Goal: Transaction & Acquisition: Purchase product/service

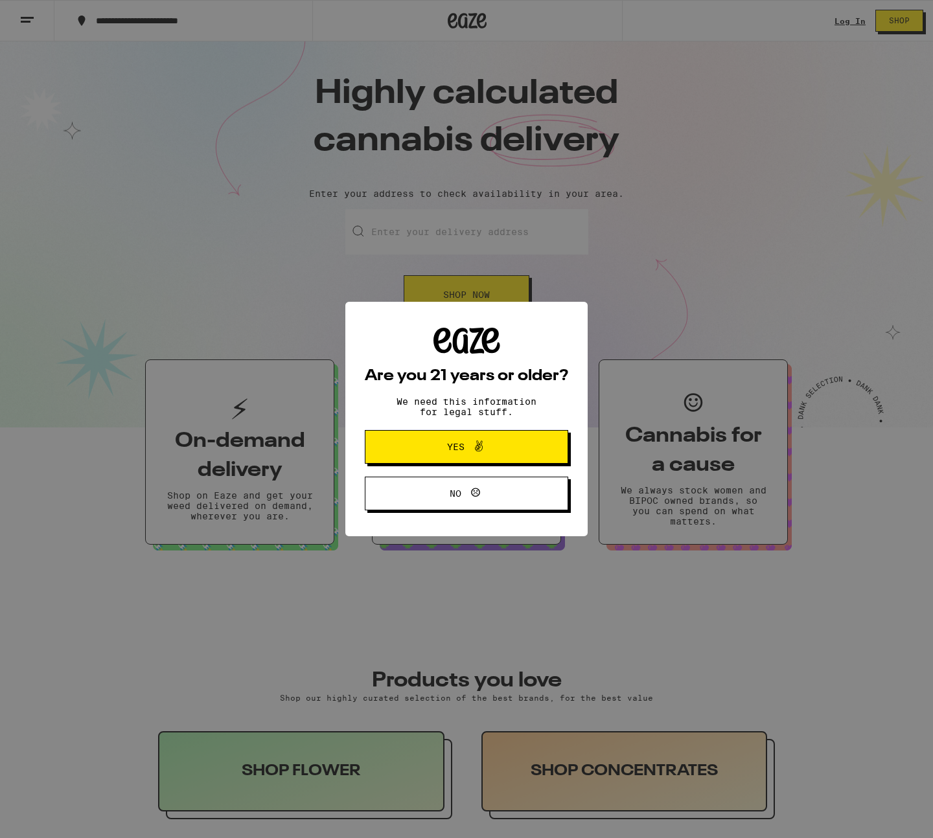
click at [496, 451] on span "Yes" at bounding box center [466, 446] width 98 height 17
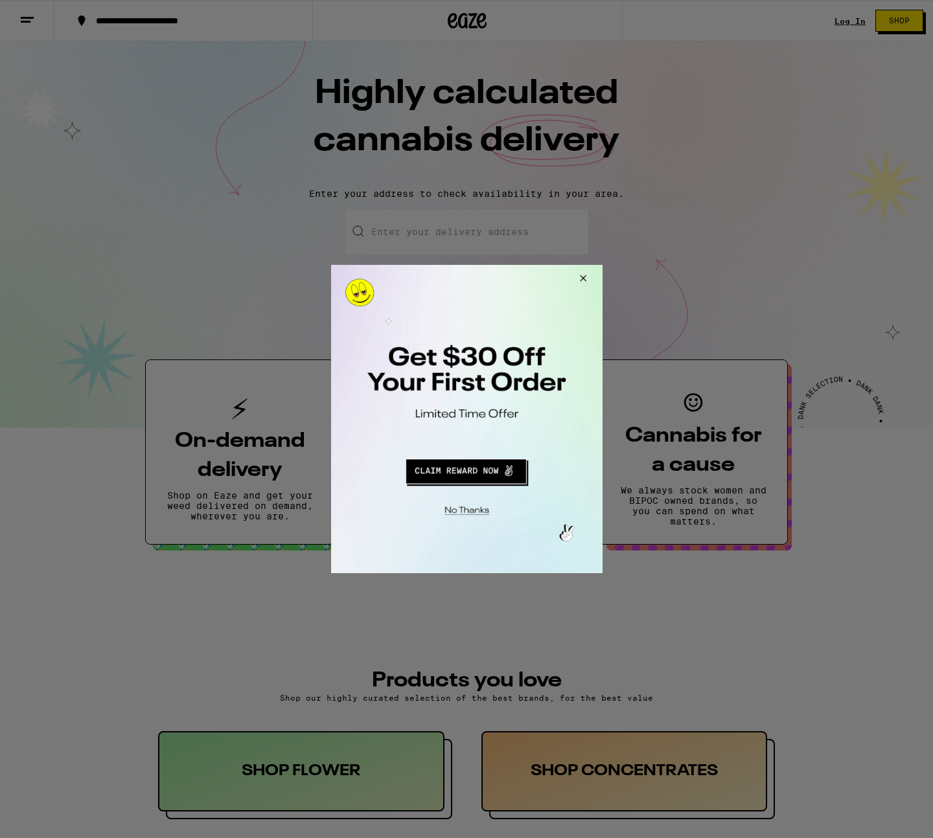
click at [476, 473] on button "Redirect to URL" at bounding box center [464, 469] width 225 height 31
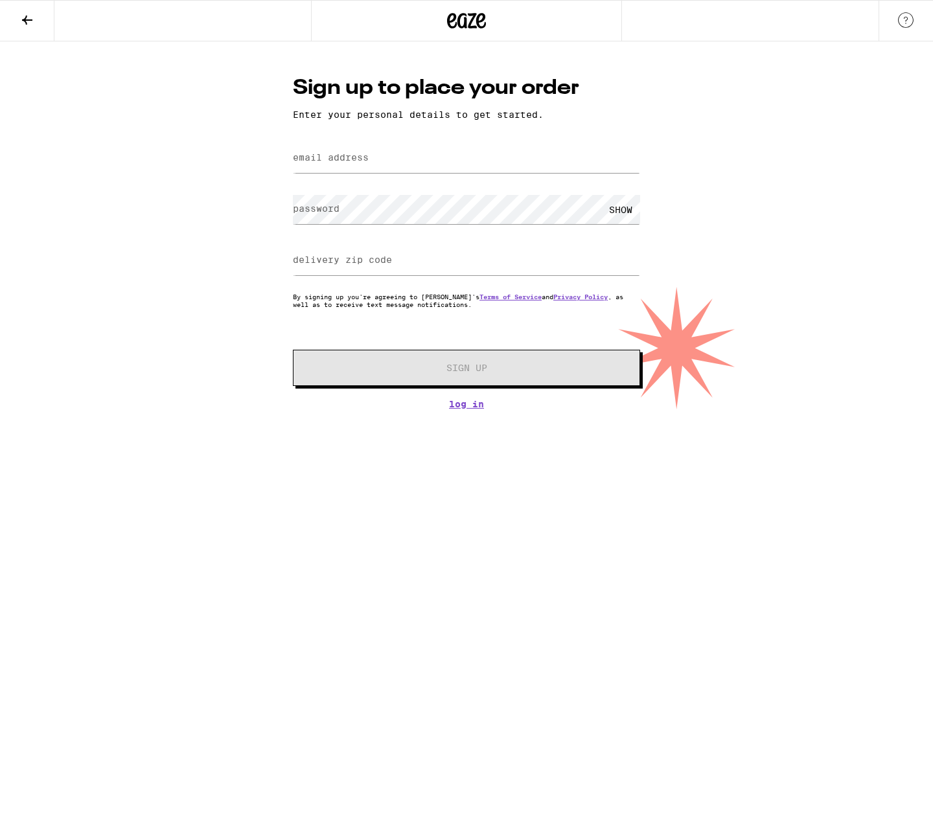
click at [366, 159] on label "email address" at bounding box center [331, 157] width 76 height 10
click at [396, 159] on input "email address" at bounding box center [466, 158] width 347 height 29
type input "[EMAIL_ADDRESS][DOMAIN_NAME]"
type input "91040"
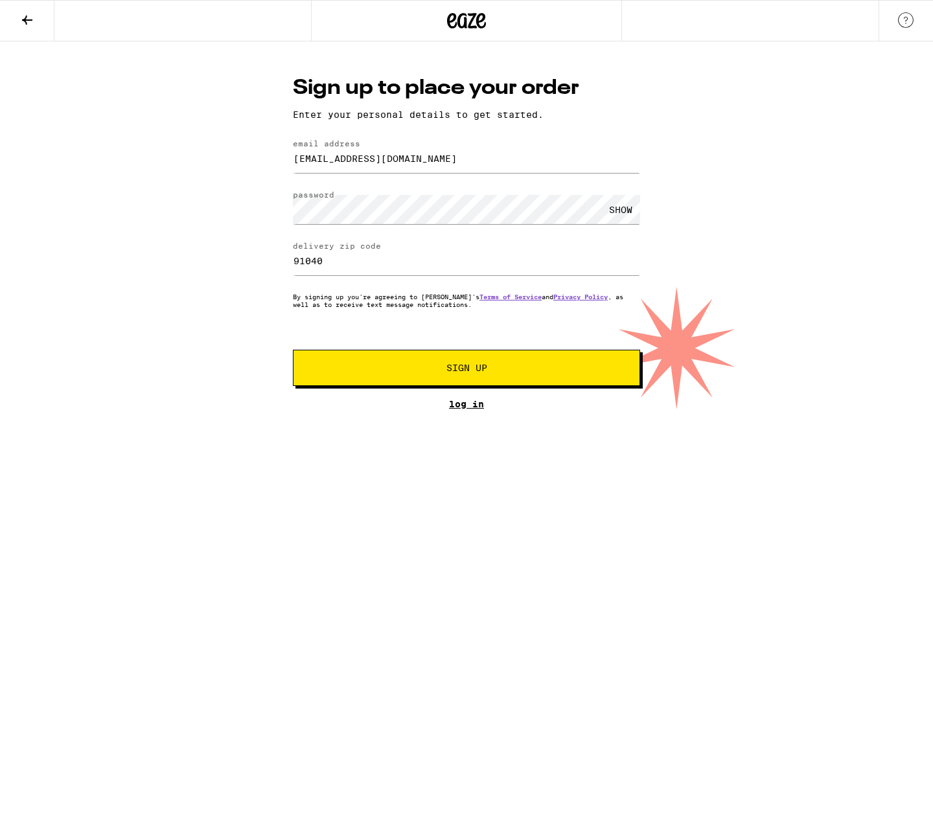
click at [464, 409] on link "Log In" at bounding box center [466, 404] width 347 height 10
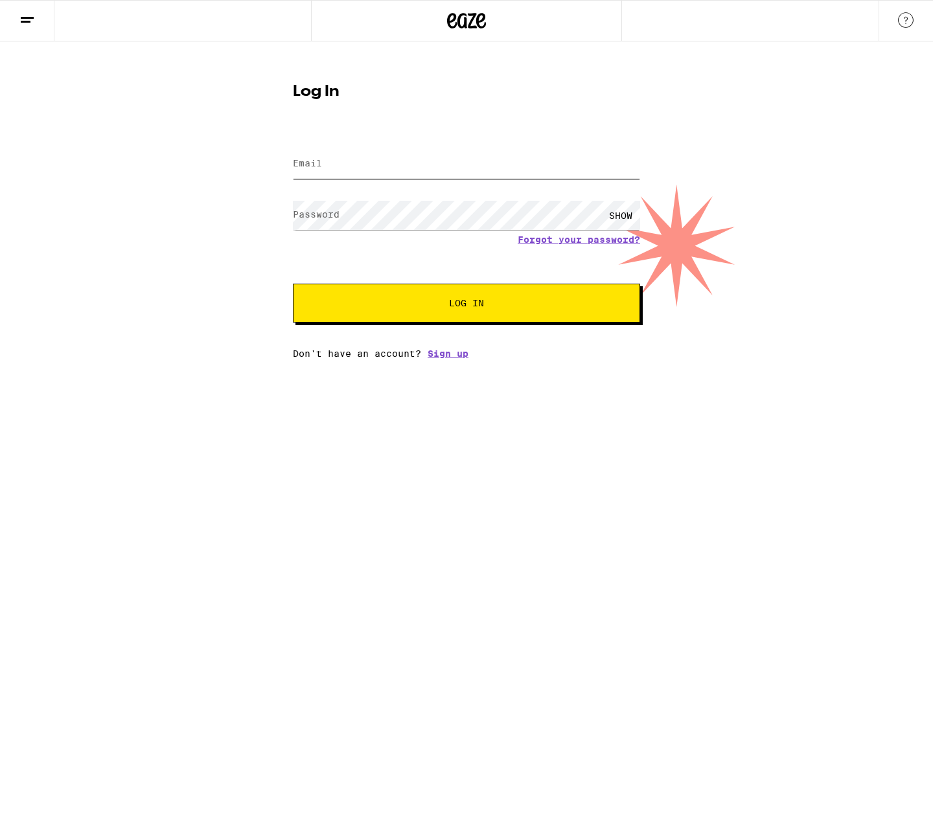
type input "[EMAIL_ADDRESS][DOMAIN_NAME]"
click at [491, 314] on button "Log In" at bounding box center [466, 303] width 347 height 39
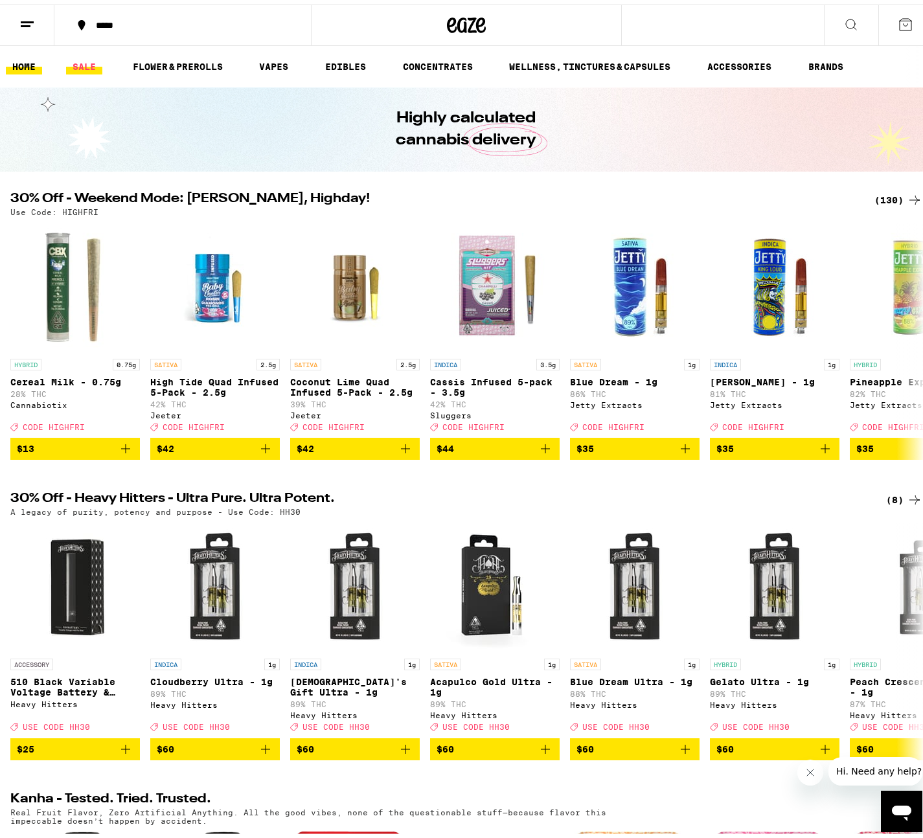
click at [87, 65] on link "SALE" at bounding box center [84, 62] width 36 height 16
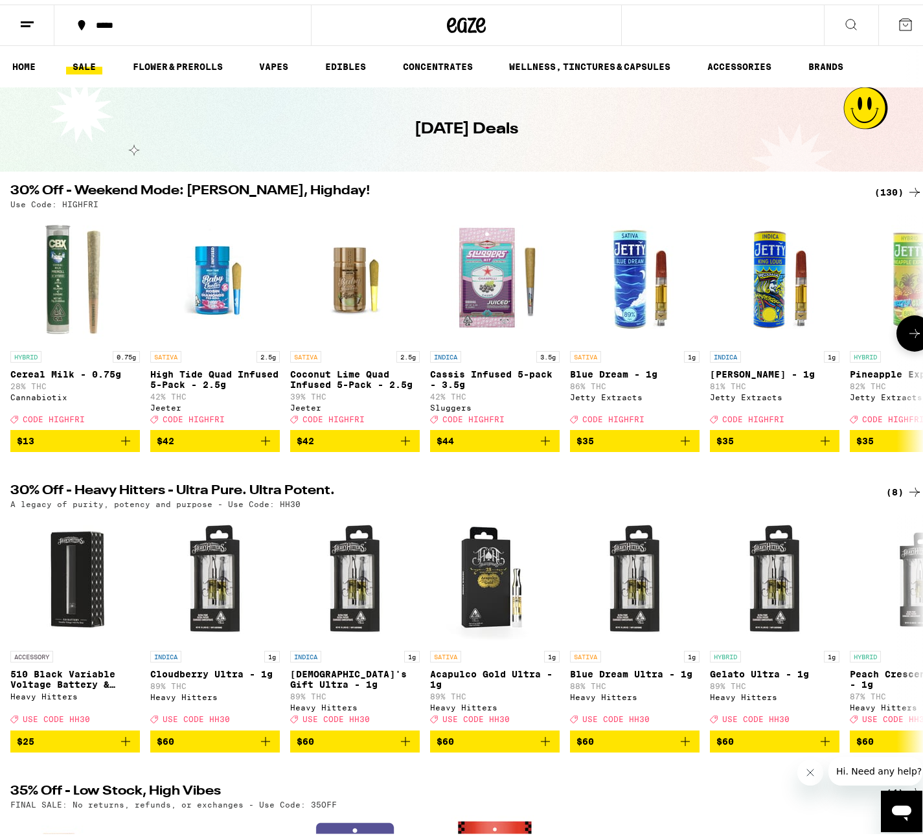
click at [907, 333] on icon at bounding box center [915, 329] width 16 height 16
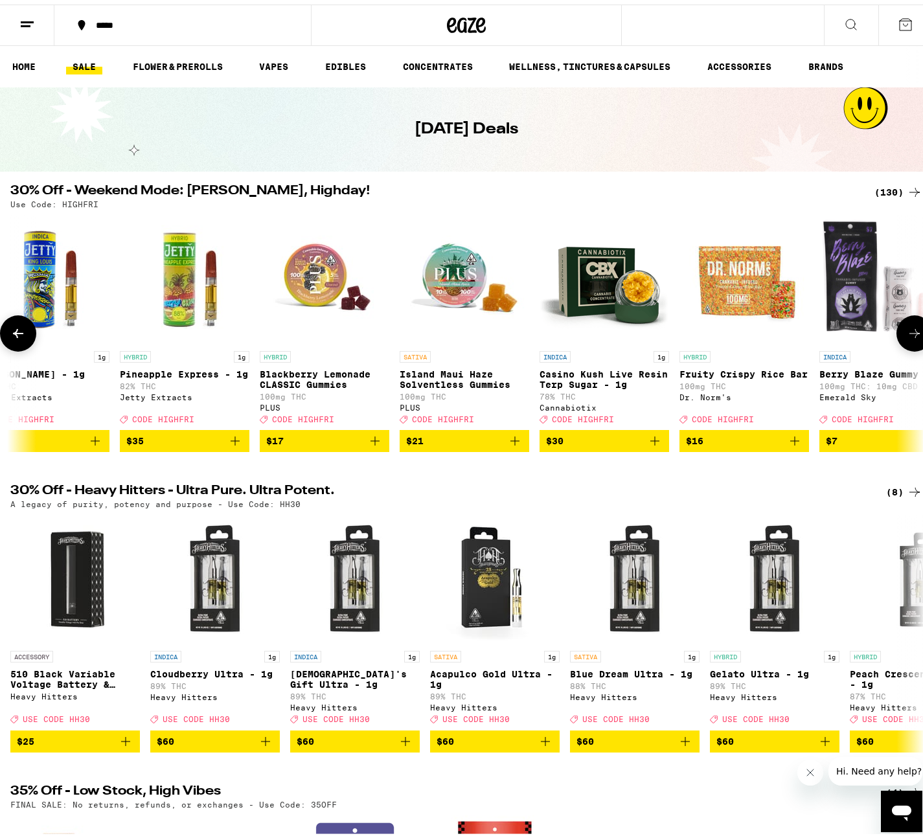
scroll to position [0, 761]
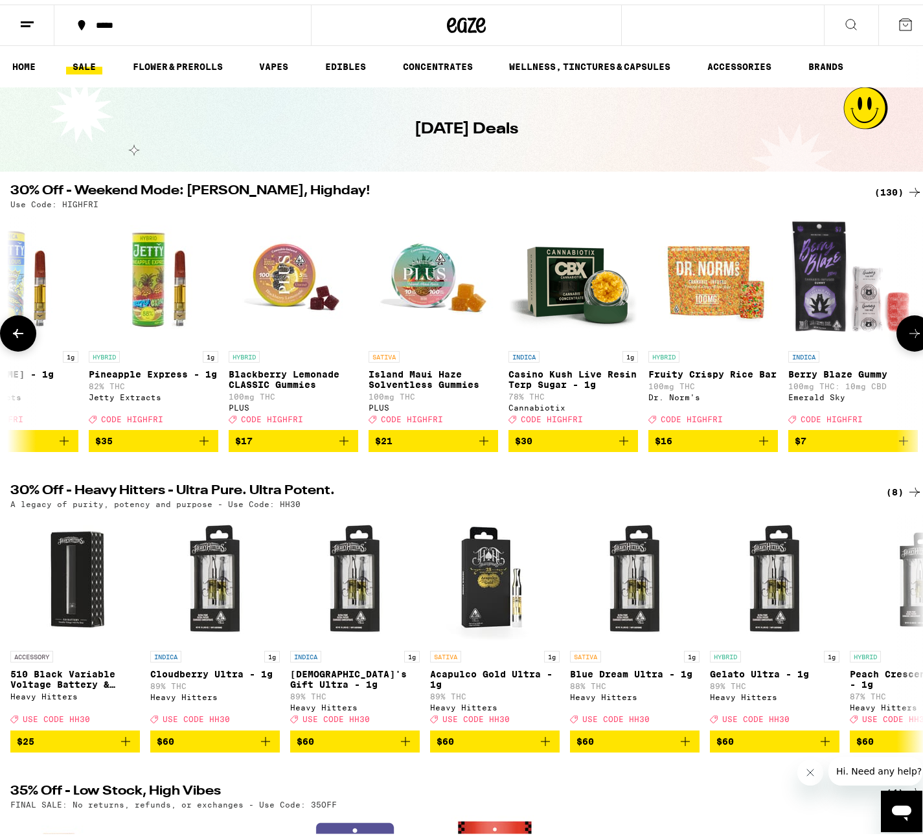
click at [22, 330] on icon at bounding box center [18, 329] width 16 height 16
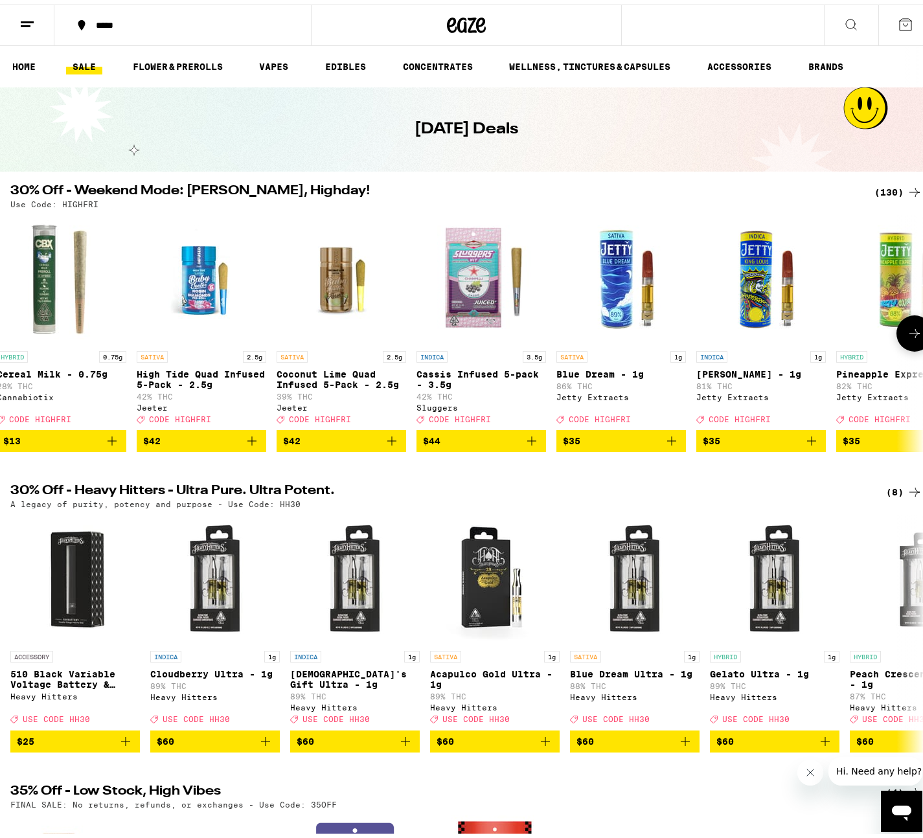
scroll to position [0, 0]
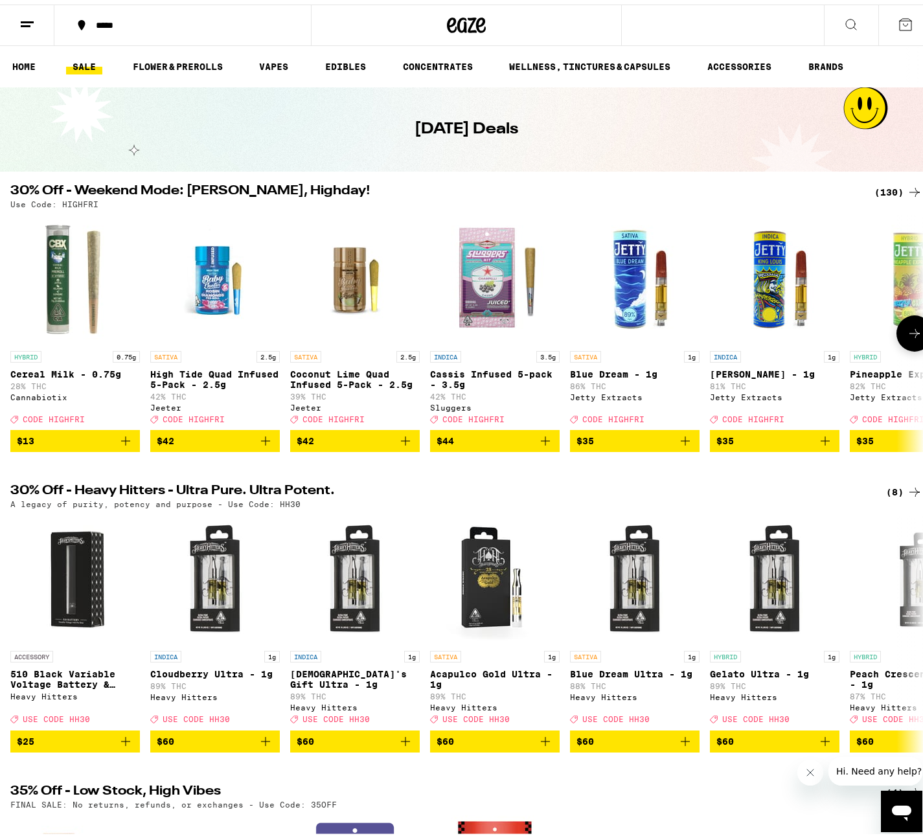
click at [365, 296] on img "Open page for Coconut Lime Quad Infused 5-Pack - 2.5g from Jeeter" at bounding box center [355, 276] width 130 height 130
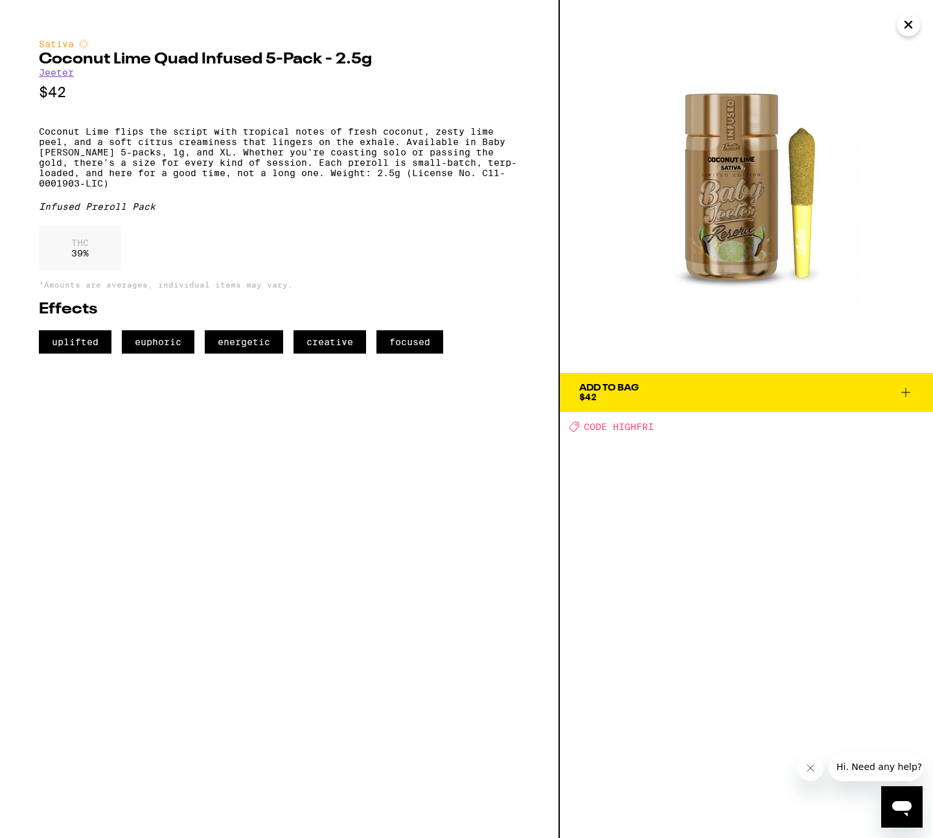
click at [111, 271] on div "THC 39 %" at bounding box center [80, 248] width 82 height 47
click at [872, 394] on span "Add To Bag $42" at bounding box center [746, 392] width 334 height 18
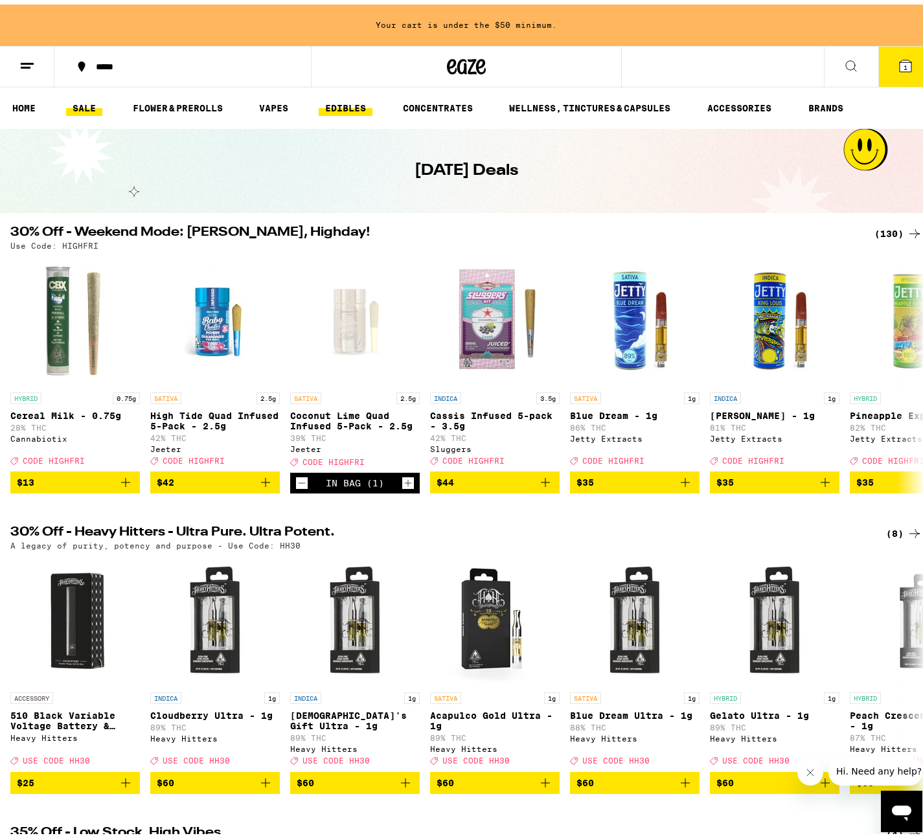
click at [347, 108] on link "EDIBLES" at bounding box center [346, 104] width 54 height 16
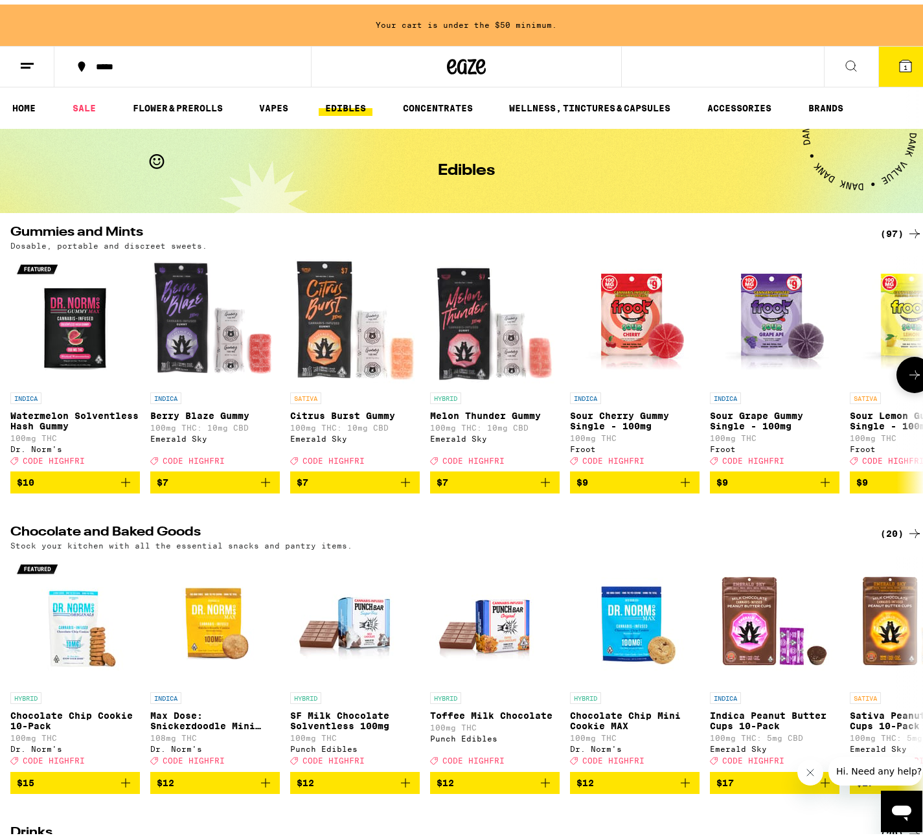
click at [907, 378] on icon at bounding box center [915, 371] width 16 height 16
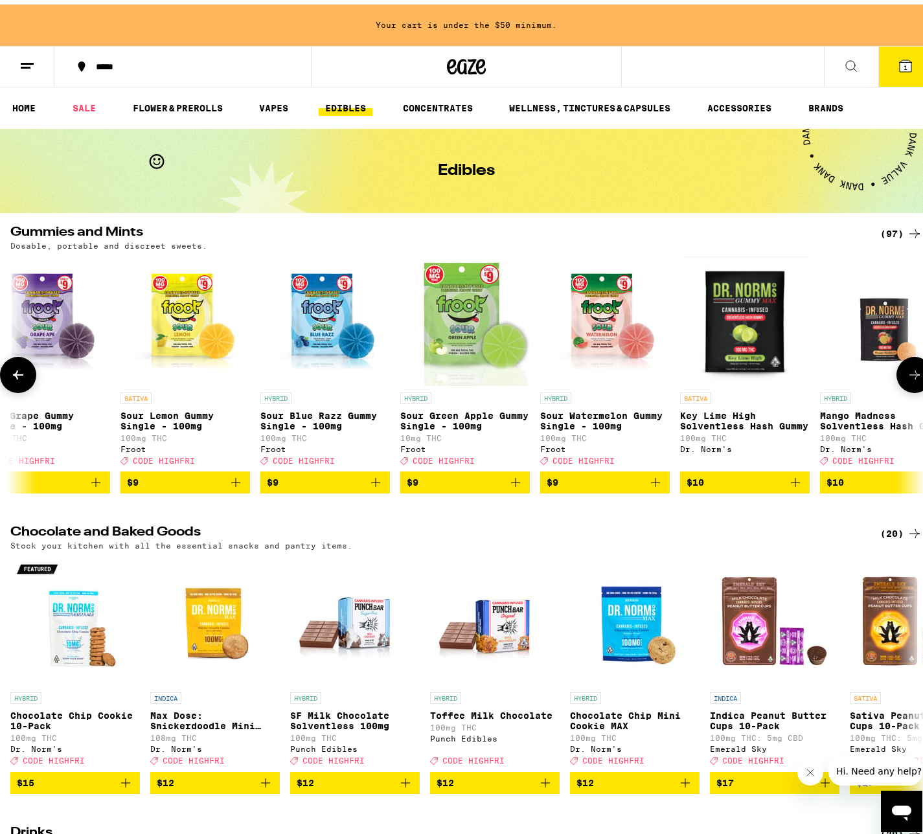
scroll to position [0, 761]
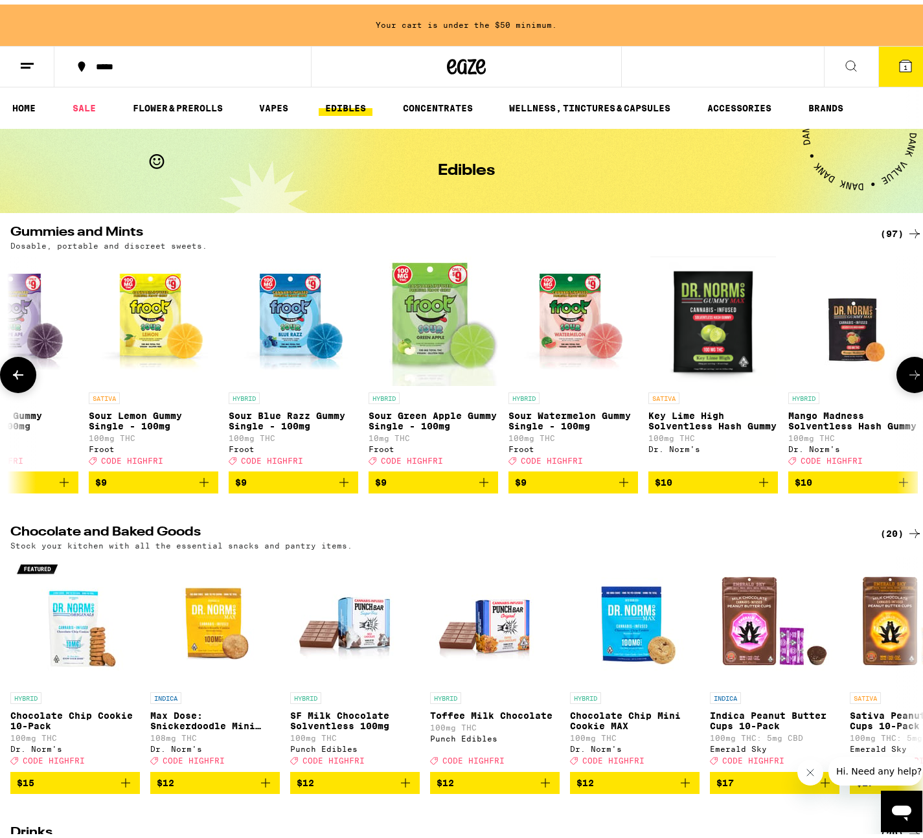
click at [913, 381] on button at bounding box center [914, 370] width 36 height 36
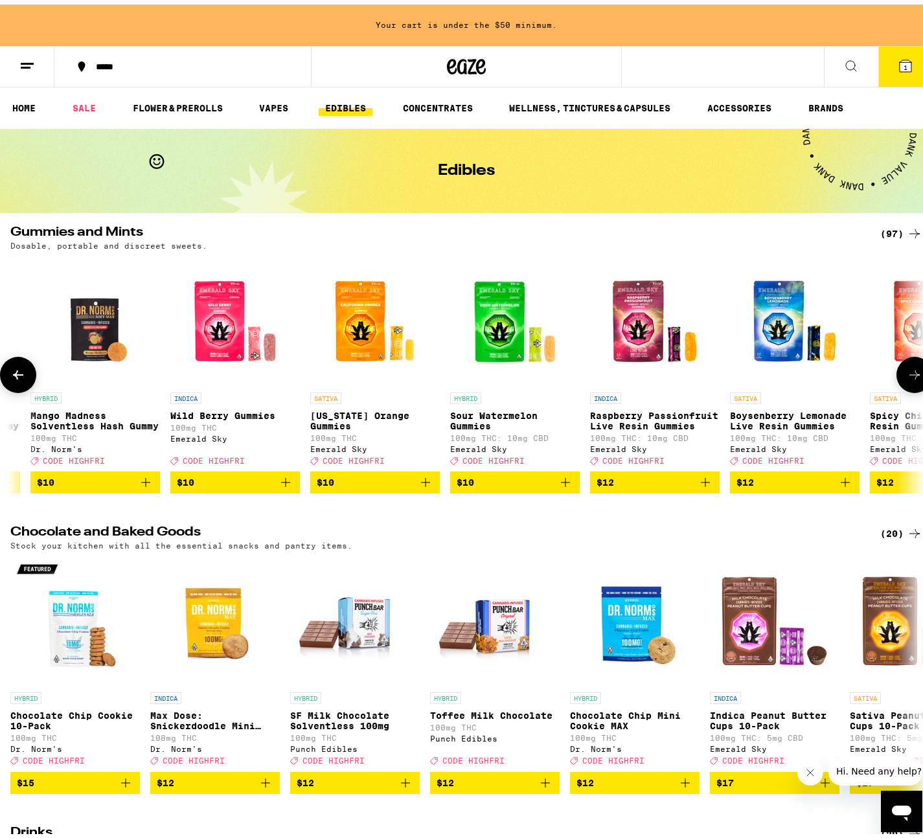
scroll to position [0, 1522]
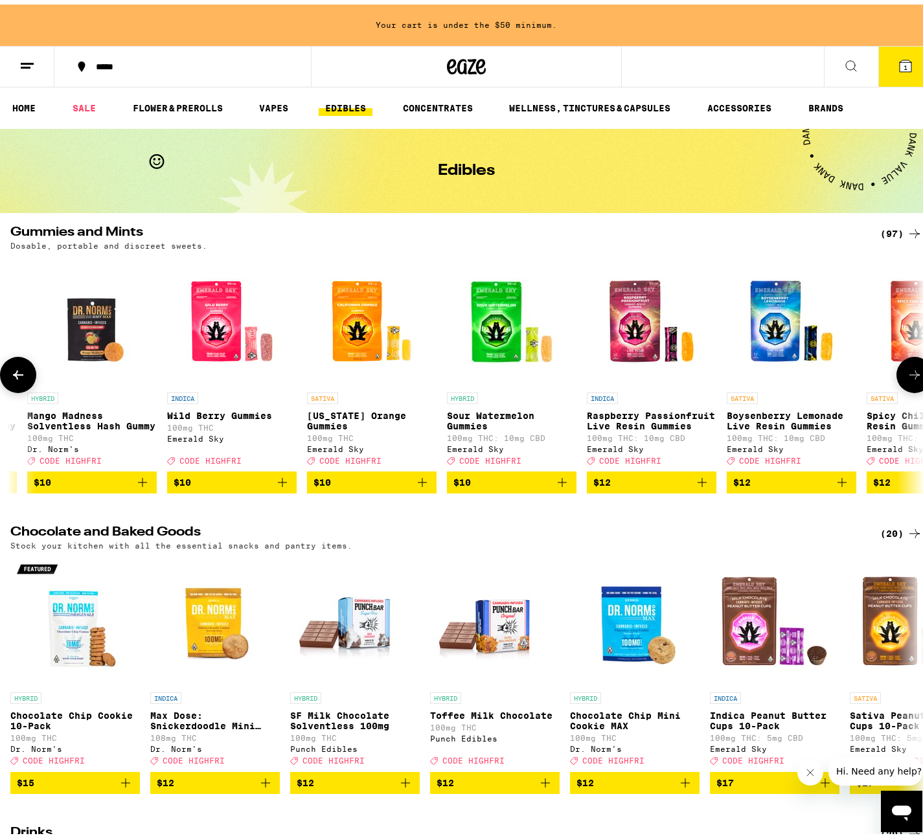
click at [912, 378] on icon at bounding box center [915, 371] width 16 height 16
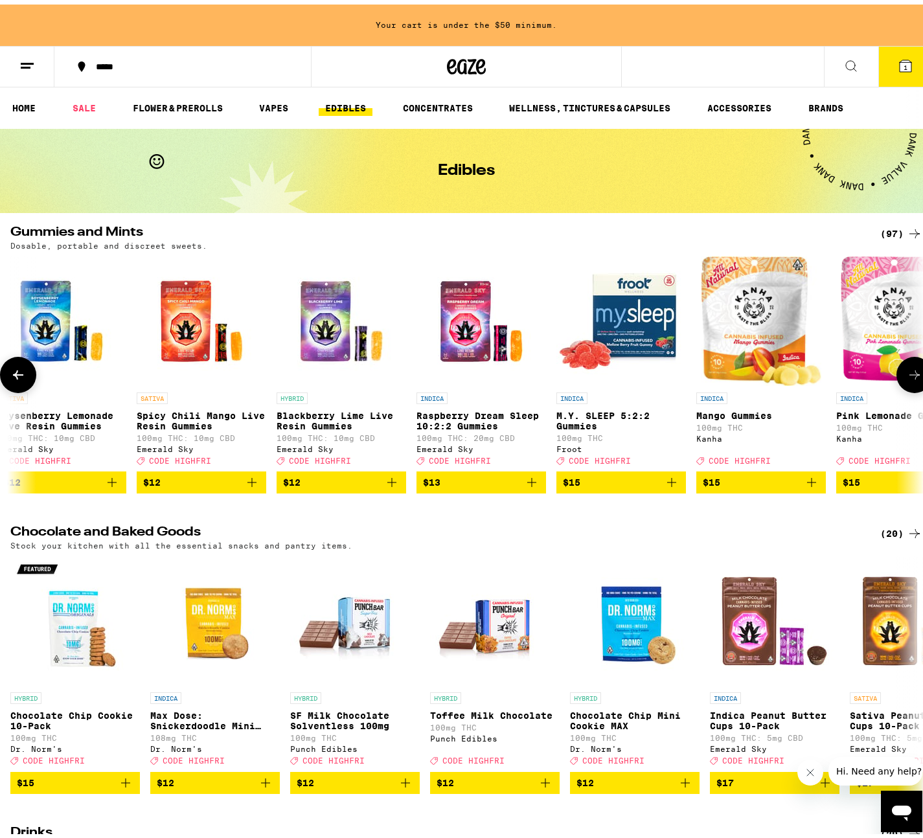
scroll to position [0, 2283]
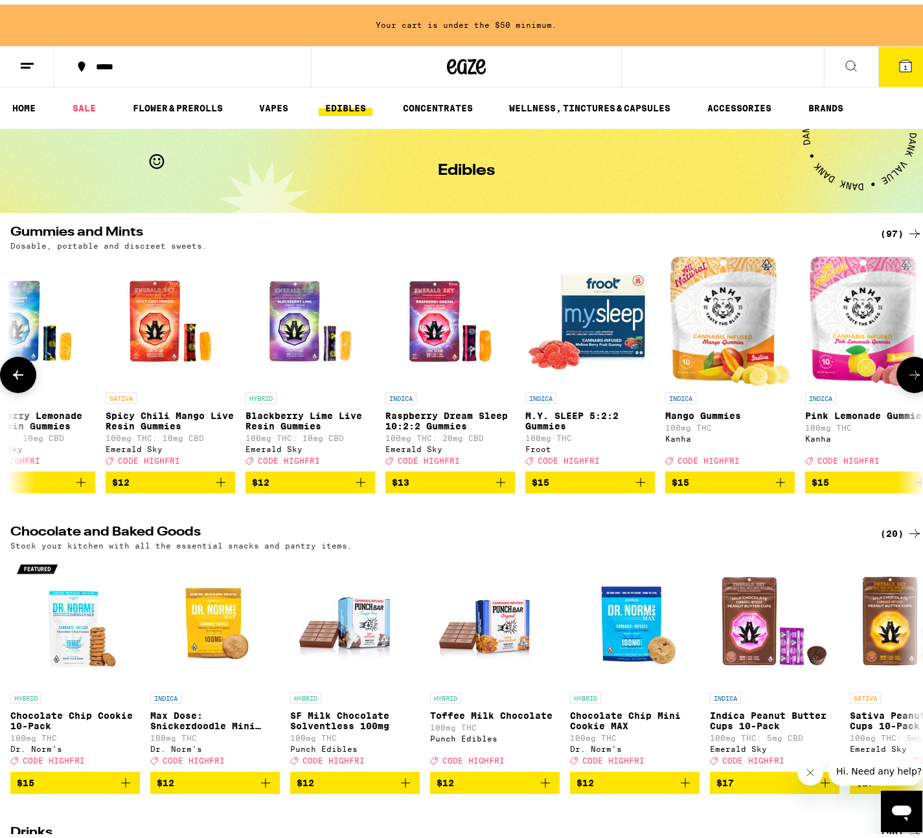
click at [25, 378] on icon at bounding box center [18, 371] width 16 height 16
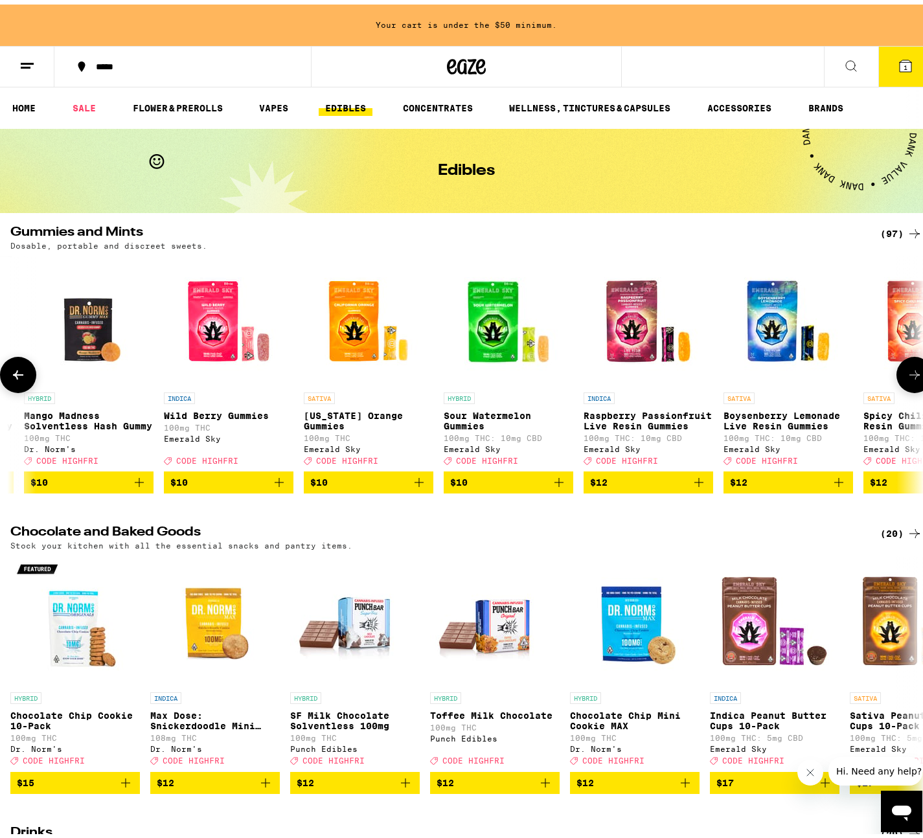
scroll to position [0, 1522]
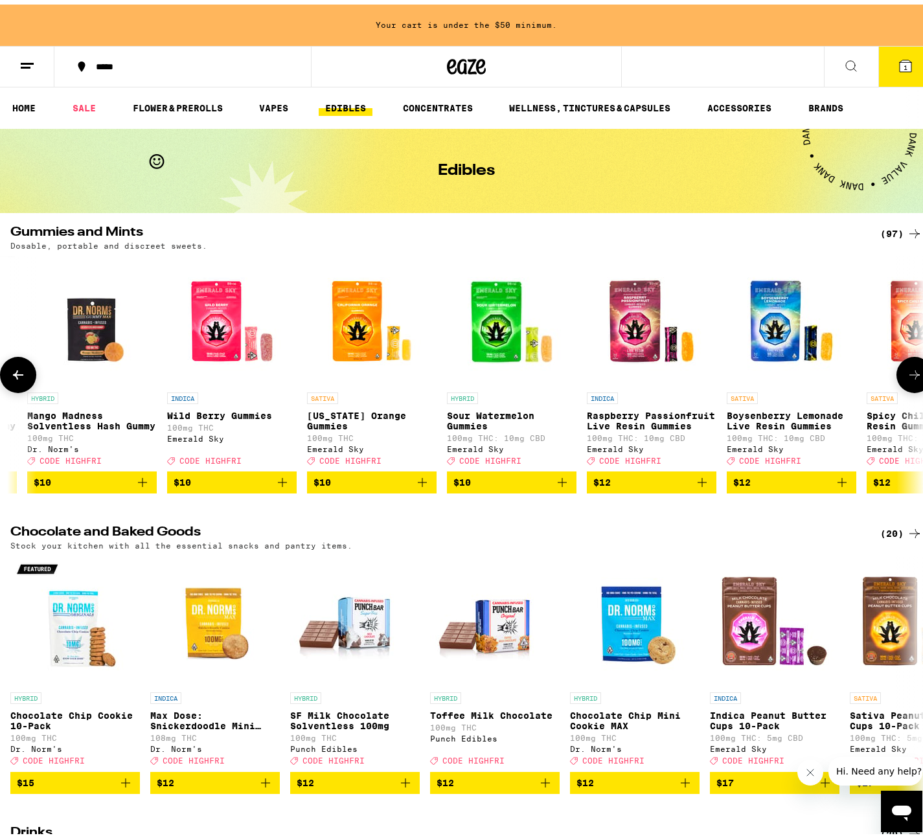
click at [242, 330] on img "Open page for Wild Berry Gummies from Emerald Sky" at bounding box center [232, 317] width 130 height 130
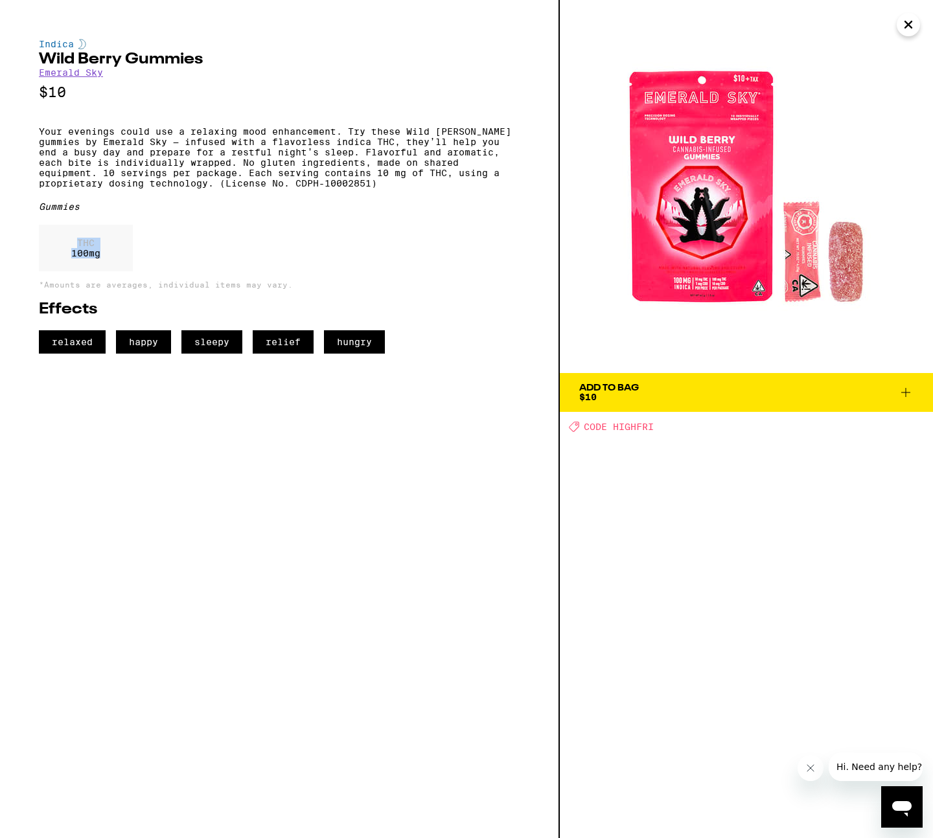
drag, startPoint x: 53, startPoint y: 261, endPoint x: 115, endPoint y: 288, distance: 67.3
click at [115, 271] on div "THC 100 mg" at bounding box center [86, 248] width 94 height 47
click at [233, 272] on div "THC 100 mg" at bounding box center [279, 251] width 481 height 53
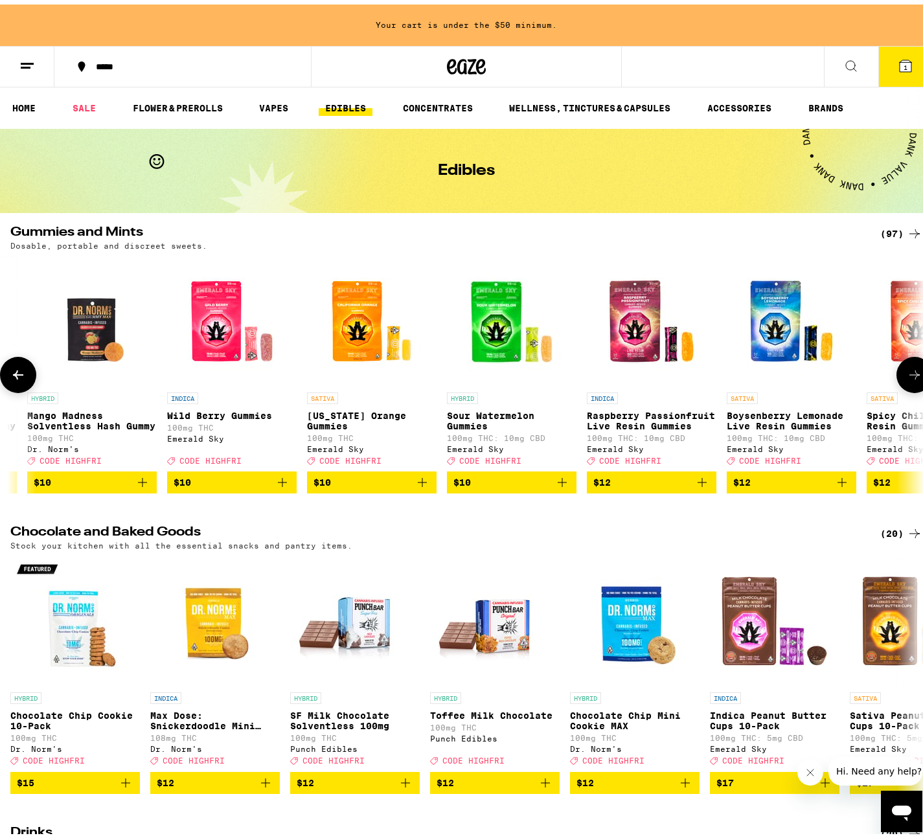
click at [909, 375] on icon at bounding box center [914, 370] width 10 height 9
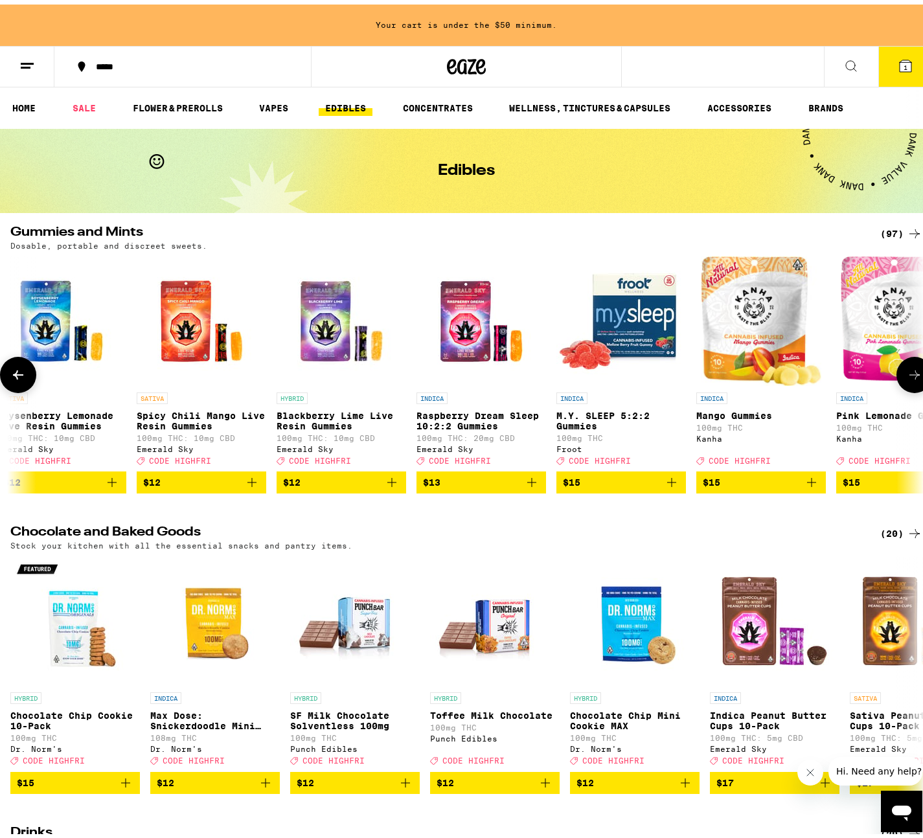
scroll to position [0, 2283]
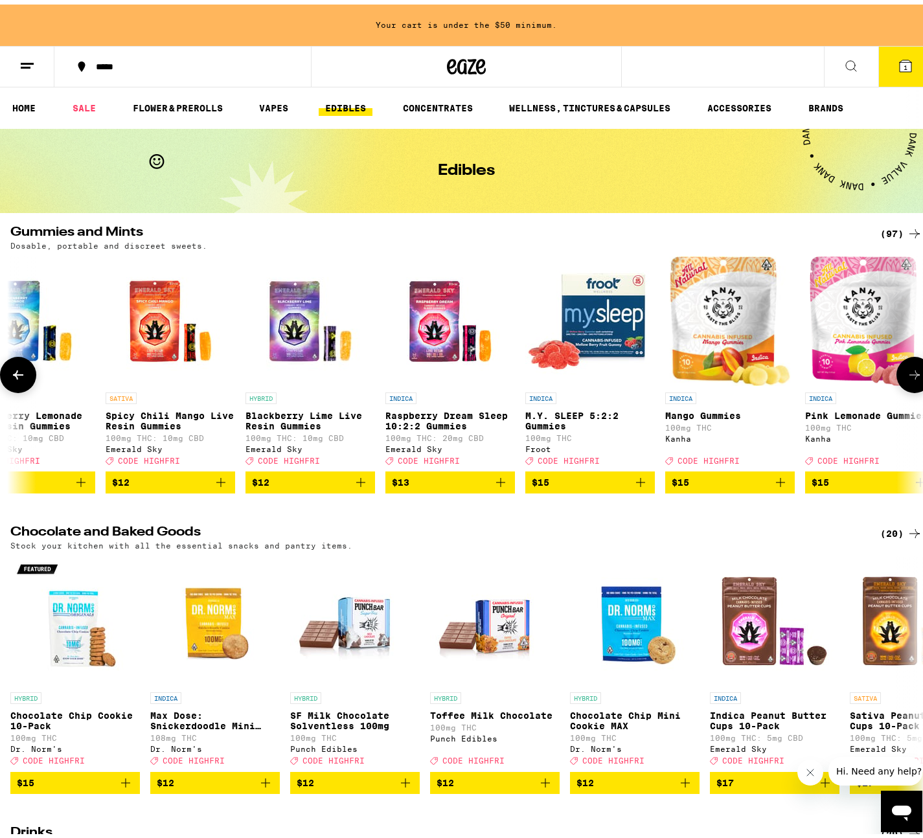
click at [909, 375] on icon at bounding box center [914, 370] width 10 height 9
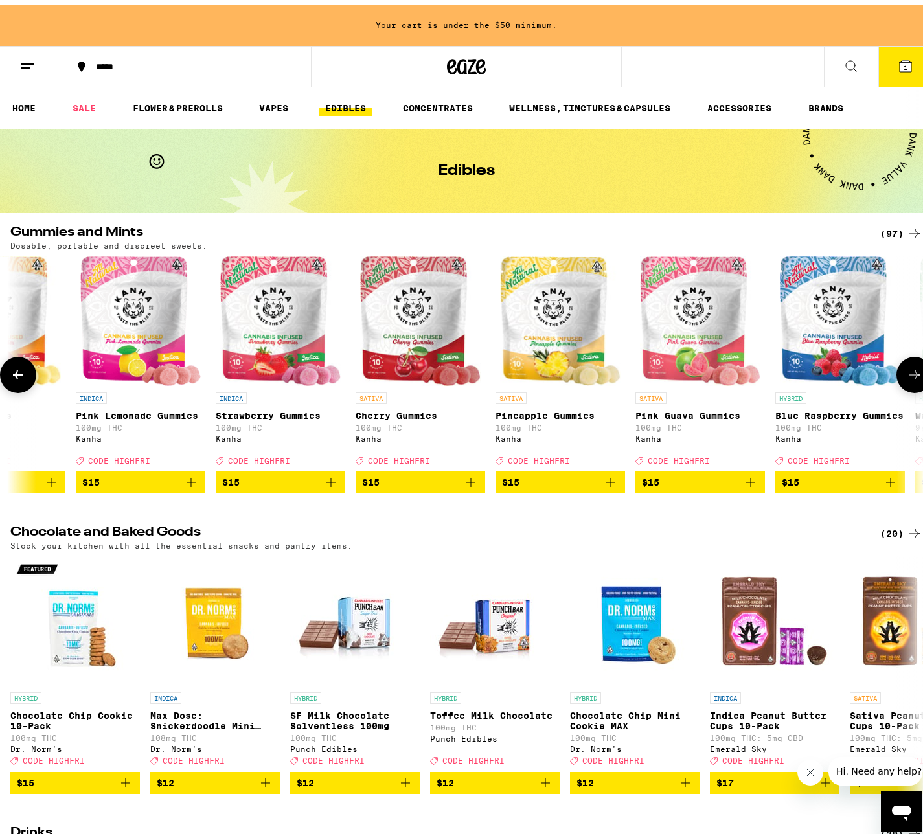
scroll to position [0, 3044]
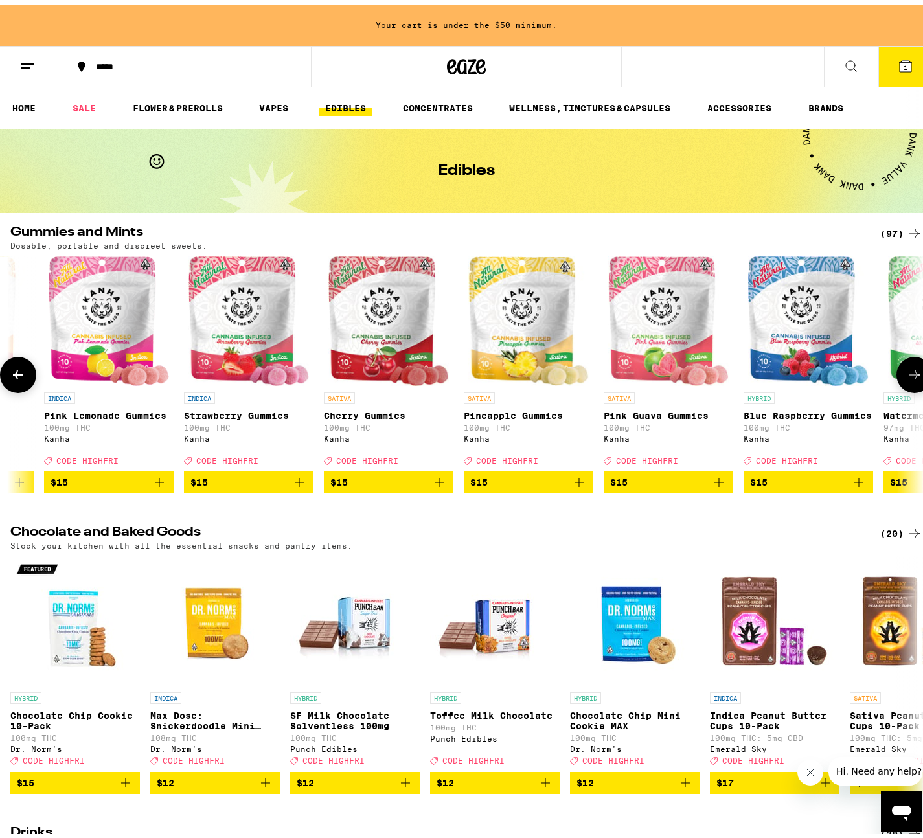
click at [913, 381] on button at bounding box center [914, 370] width 36 height 36
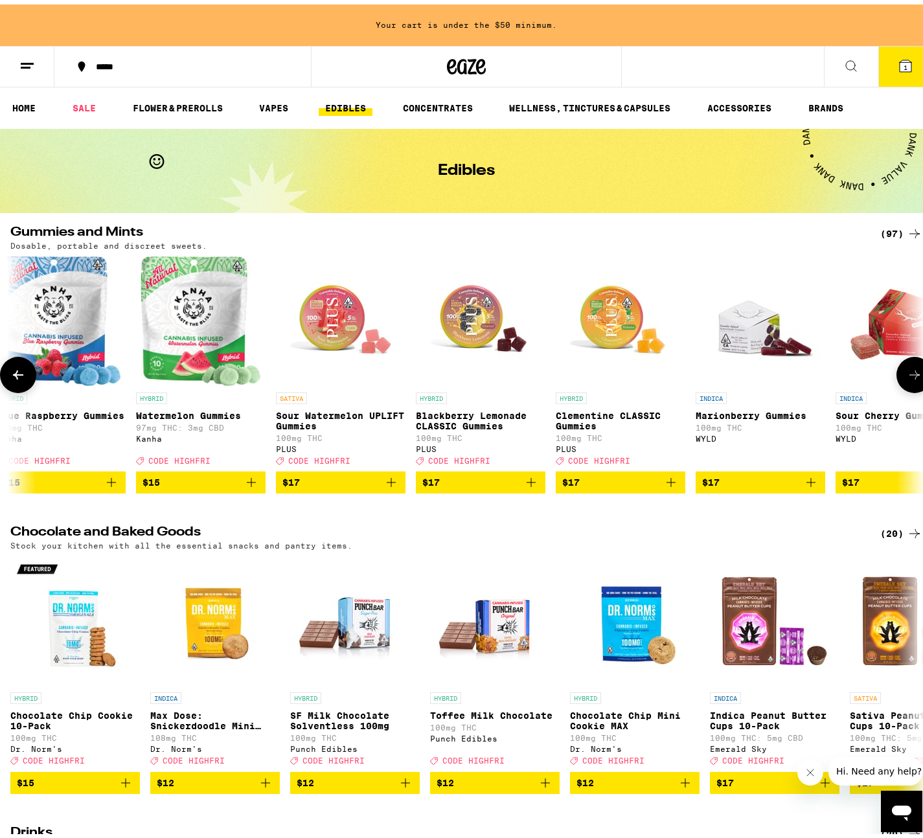
scroll to position [0, 3805]
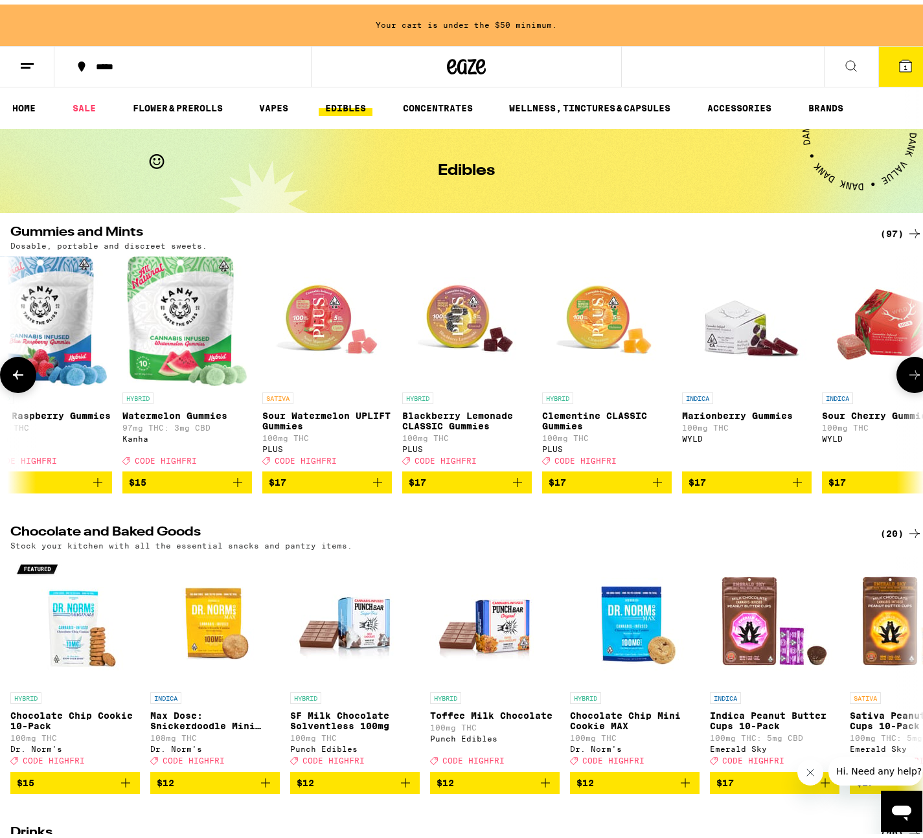
click at [912, 378] on icon at bounding box center [915, 371] width 16 height 16
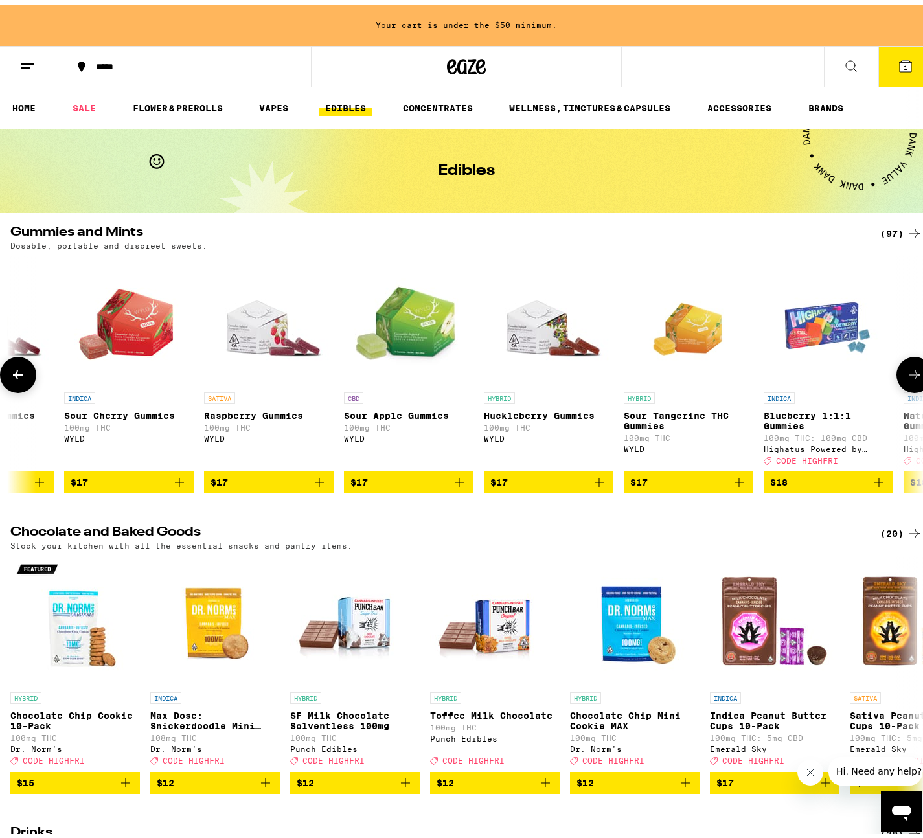
scroll to position [0, 4566]
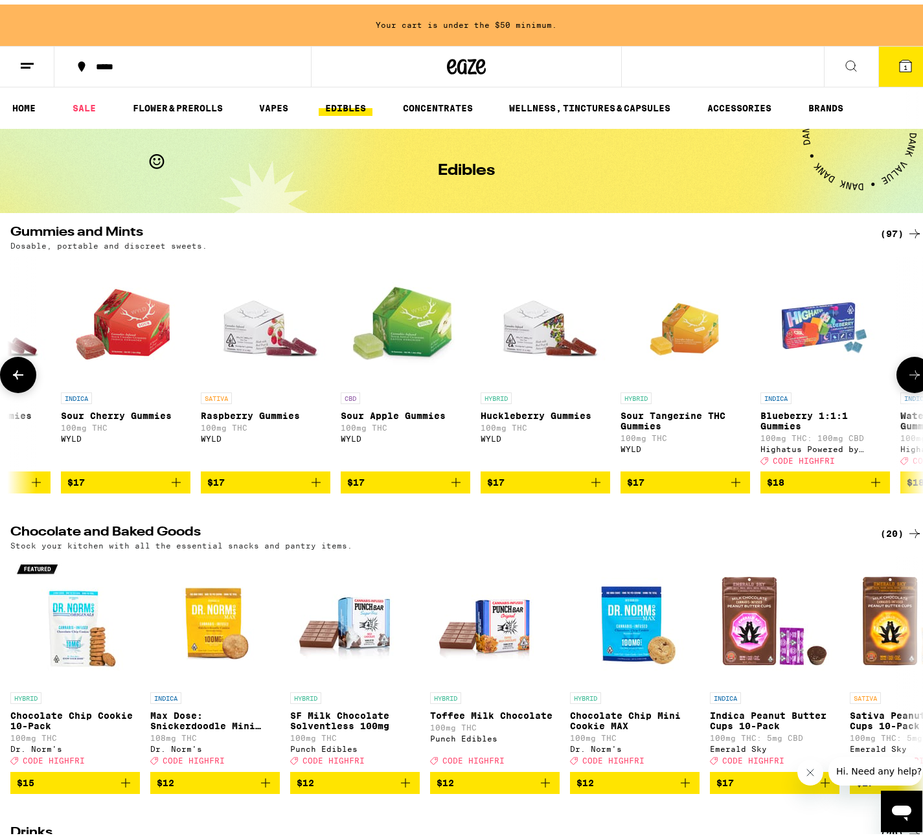
click at [912, 378] on icon at bounding box center [915, 371] width 16 height 16
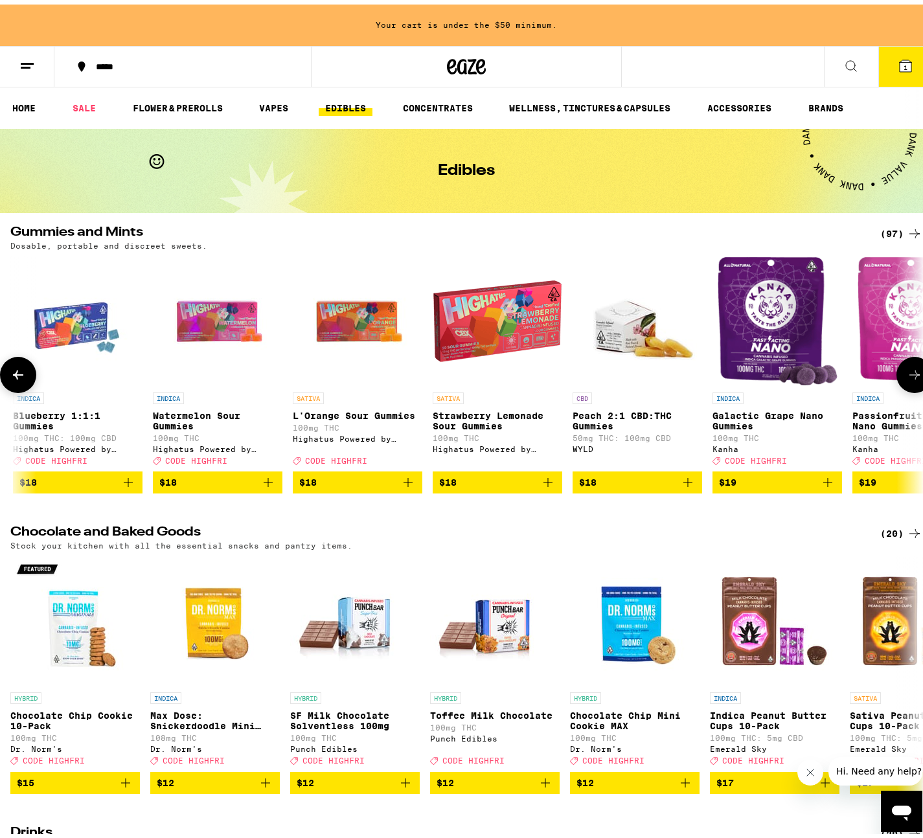
scroll to position [0, 5327]
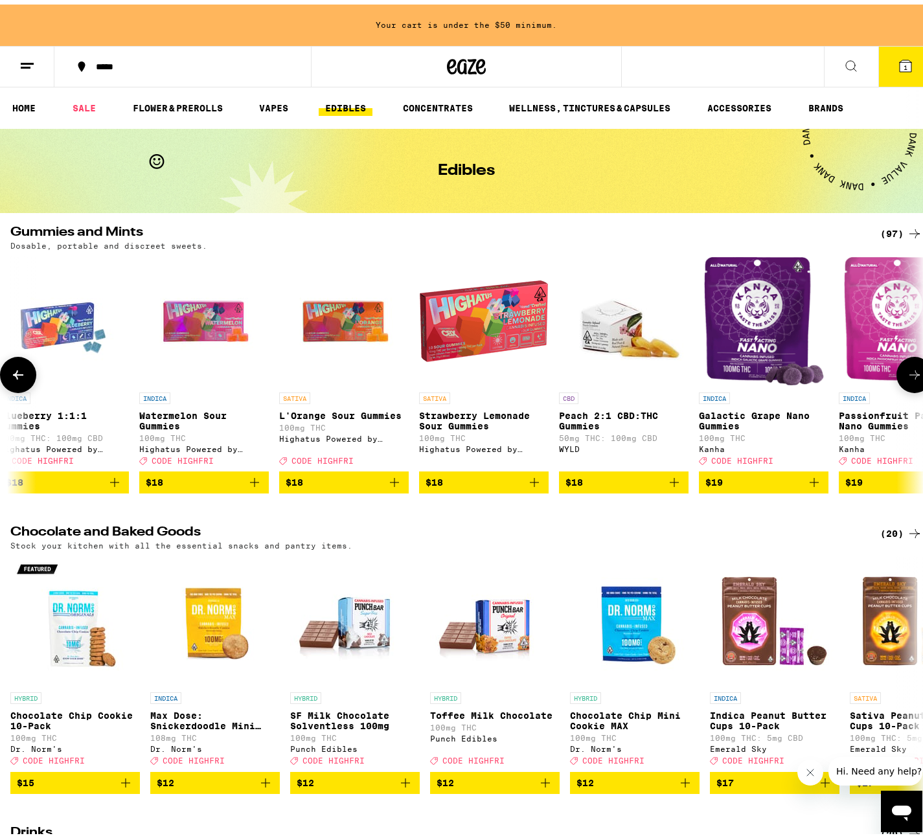
click at [912, 378] on icon at bounding box center [915, 371] width 16 height 16
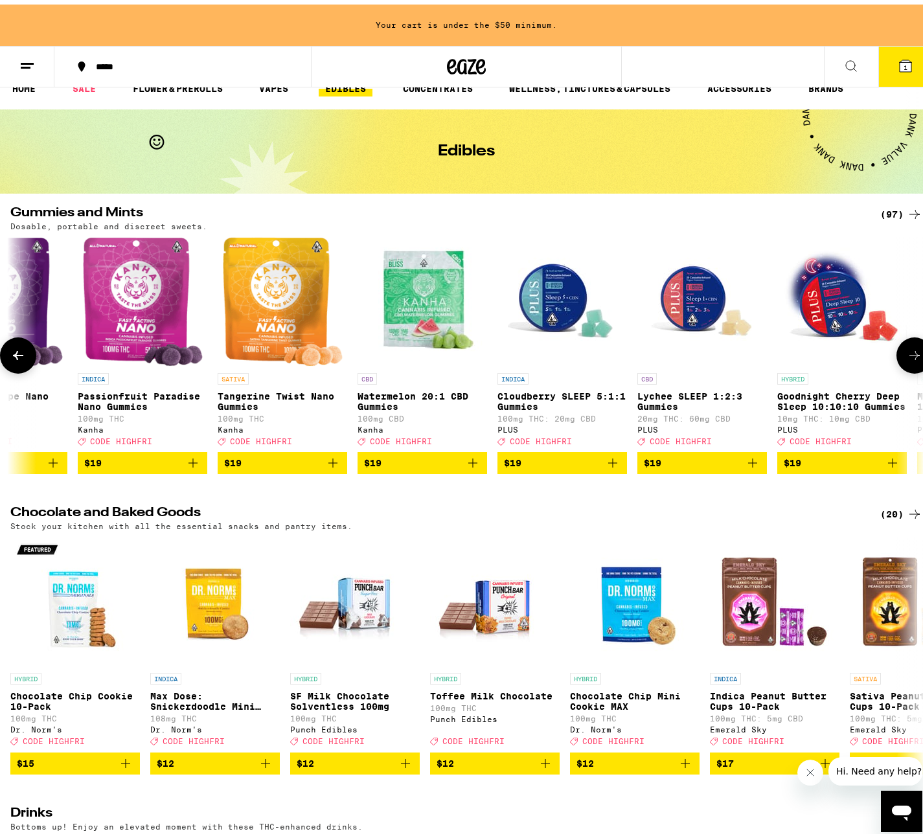
scroll to position [0, 0]
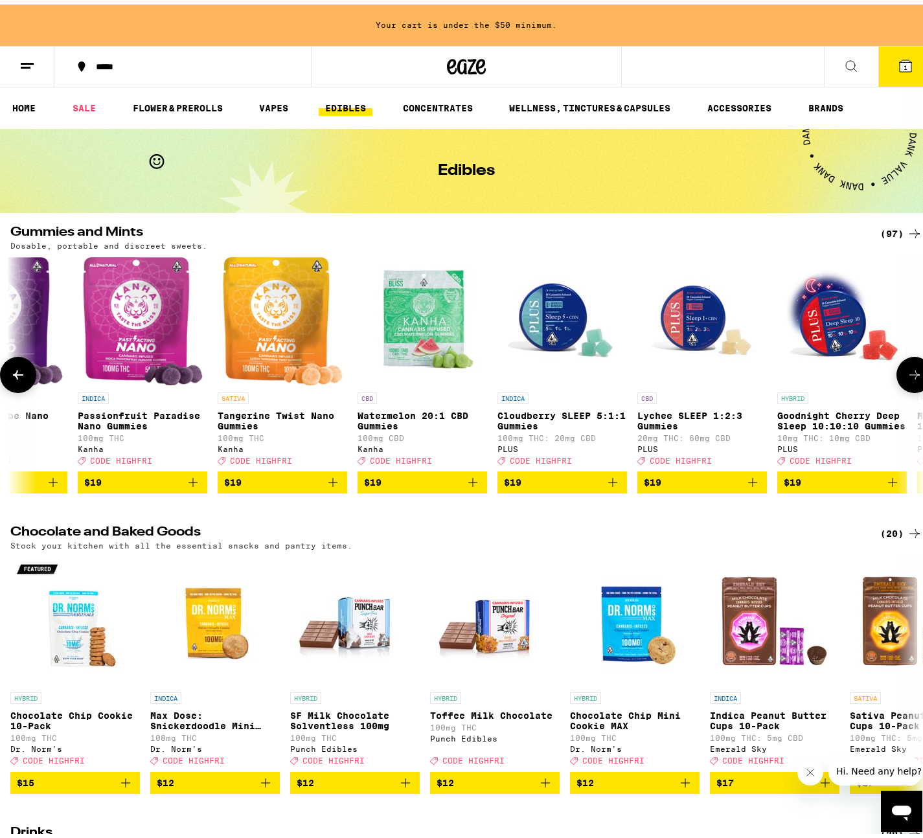
click at [909, 375] on icon at bounding box center [914, 370] width 10 height 9
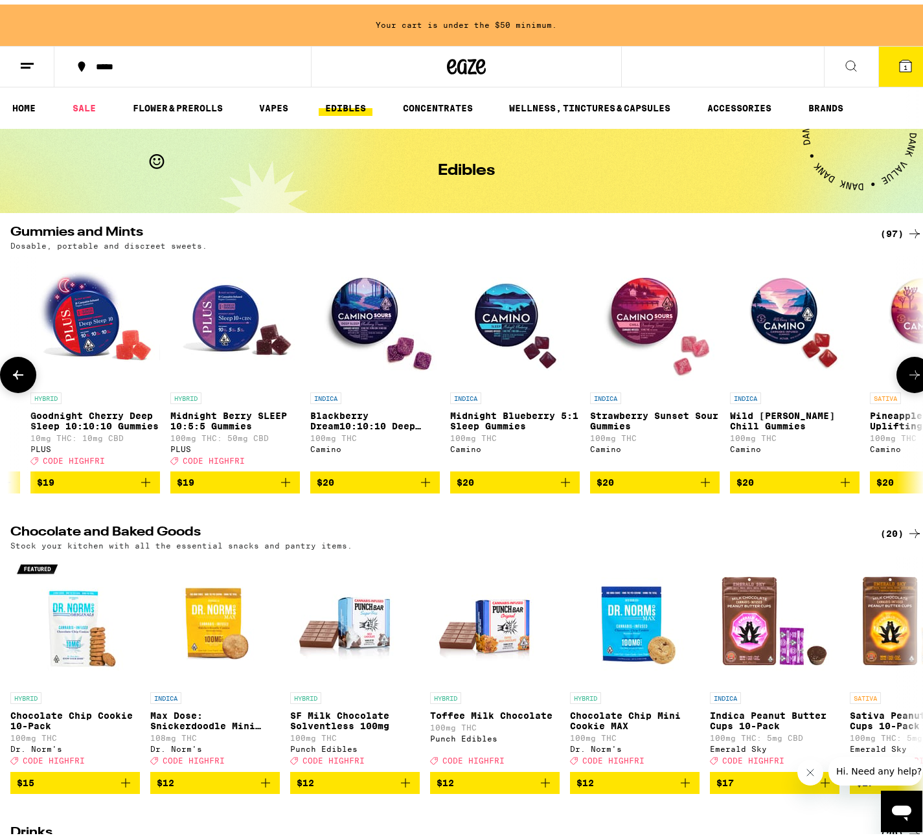
scroll to position [0, 6849]
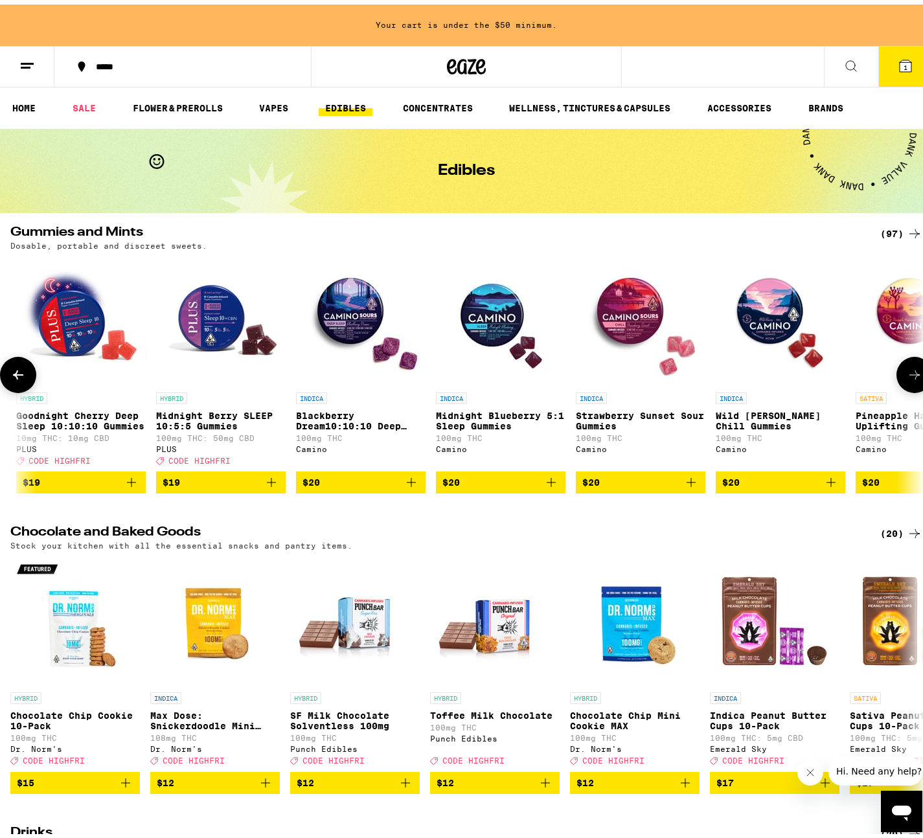
click at [16, 373] on icon at bounding box center [18, 370] width 10 height 9
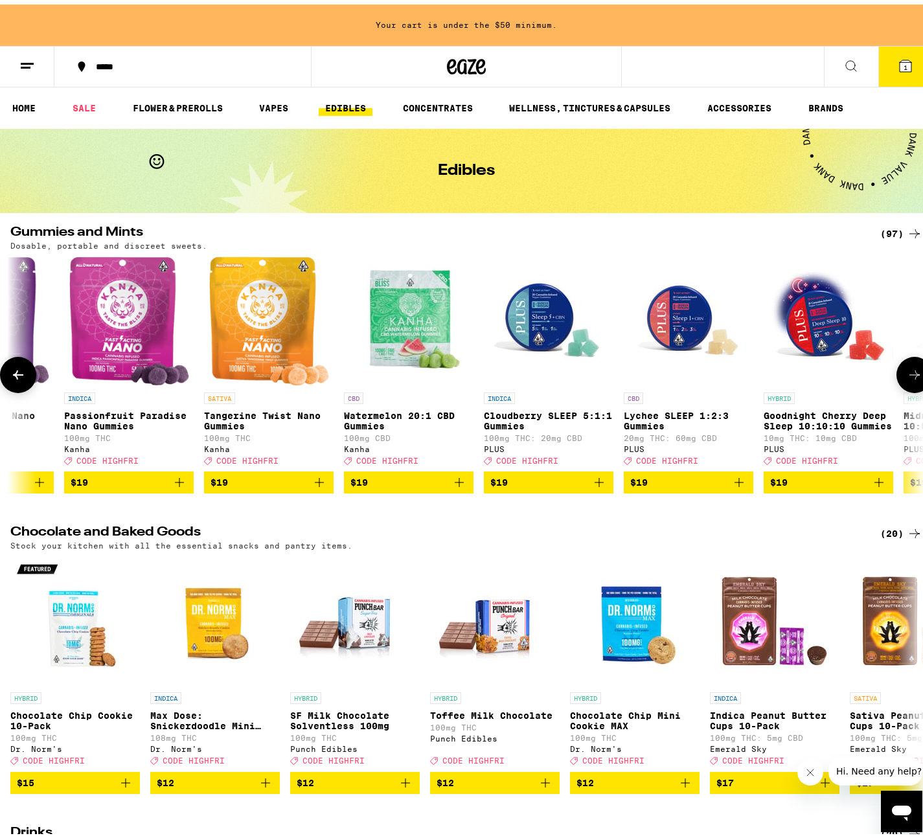
scroll to position [0, 6088]
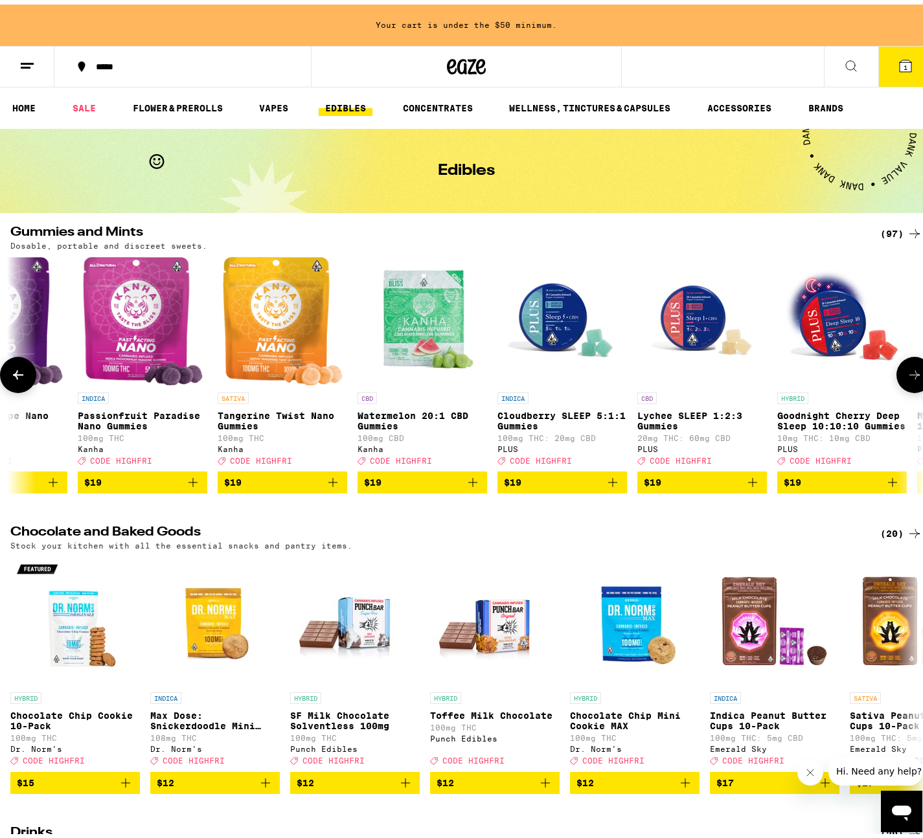
click at [907, 378] on icon at bounding box center [915, 371] width 16 height 16
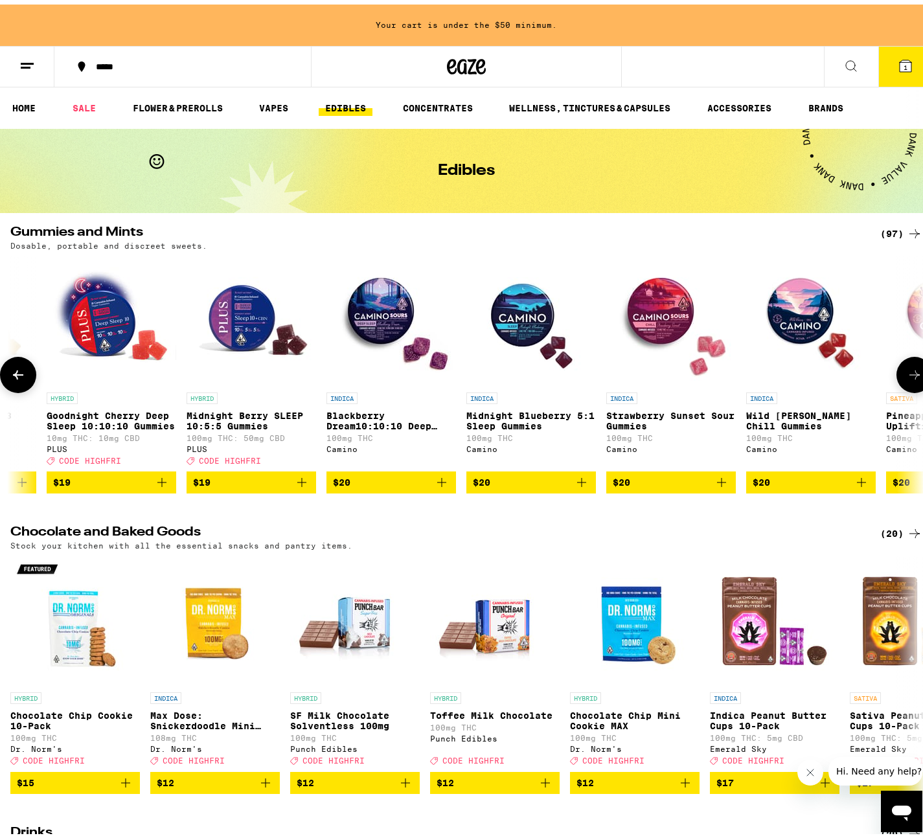
scroll to position [0, 6849]
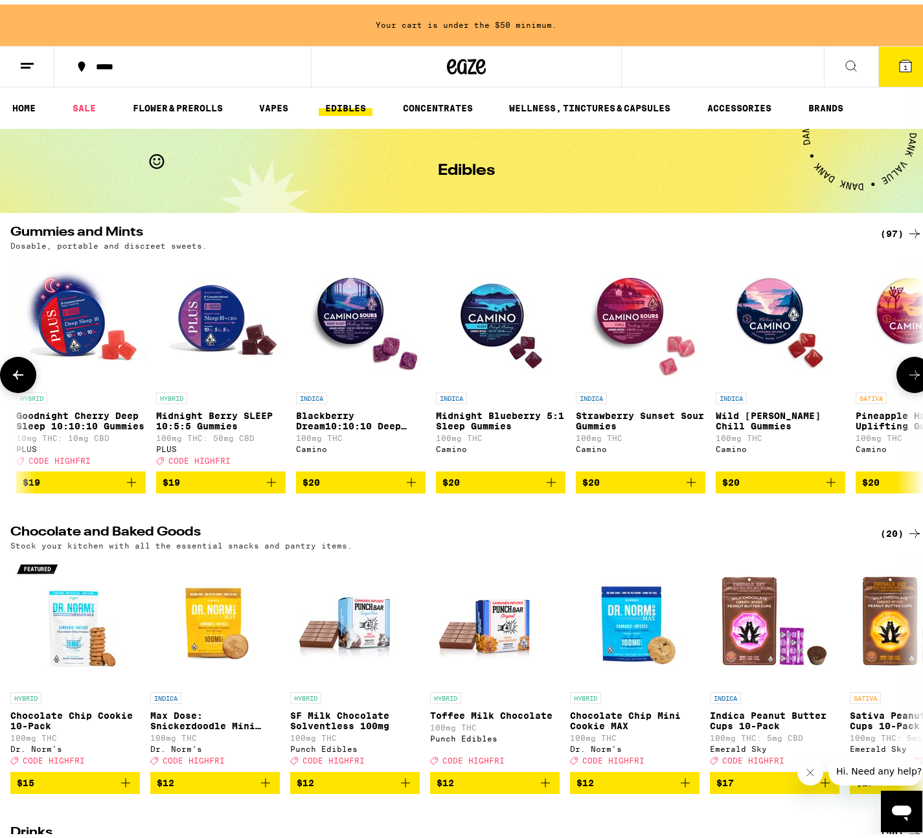
click at [907, 378] on icon at bounding box center [915, 371] width 16 height 16
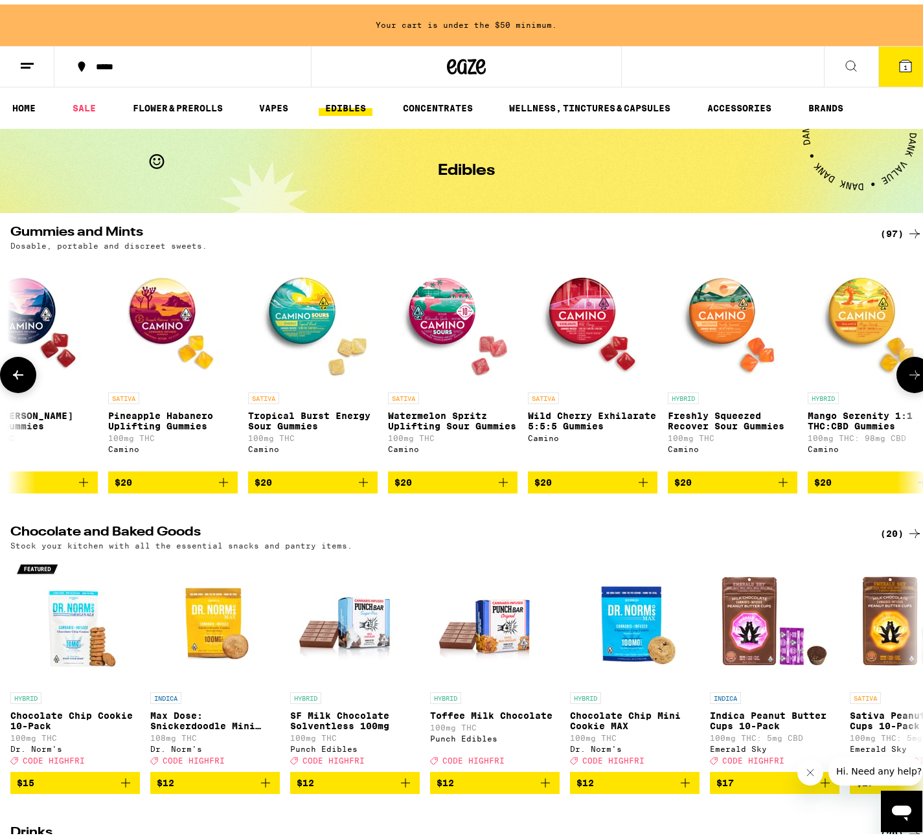
scroll to position [0, 7611]
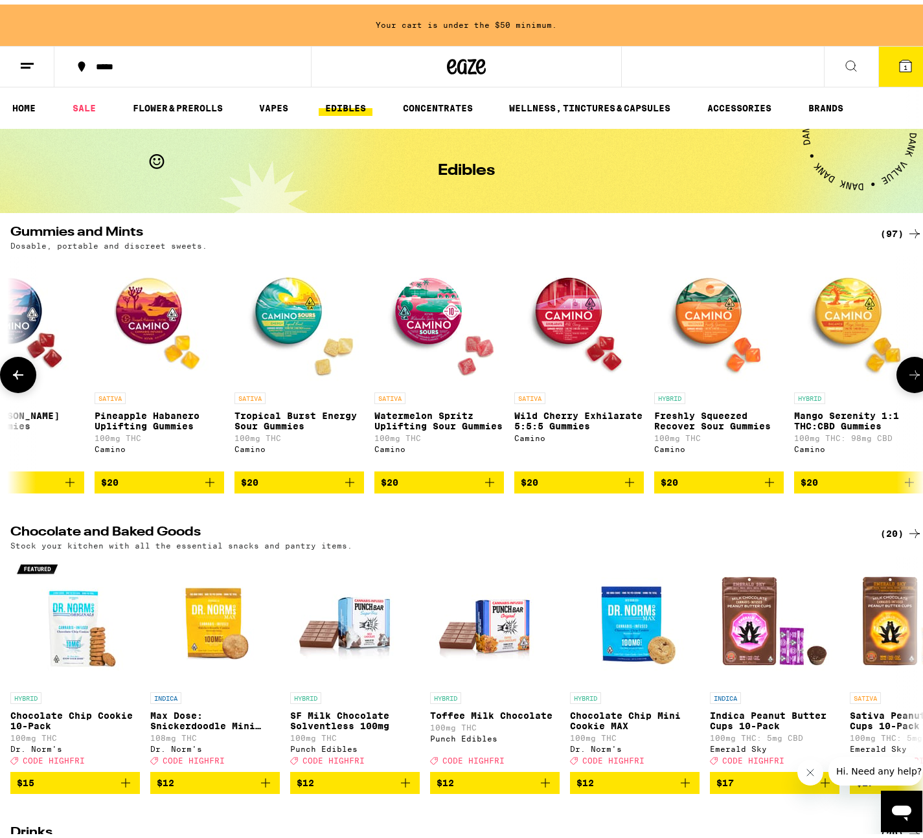
click at [907, 378] on icon at bounding box center [915, 371] width 16 height 16
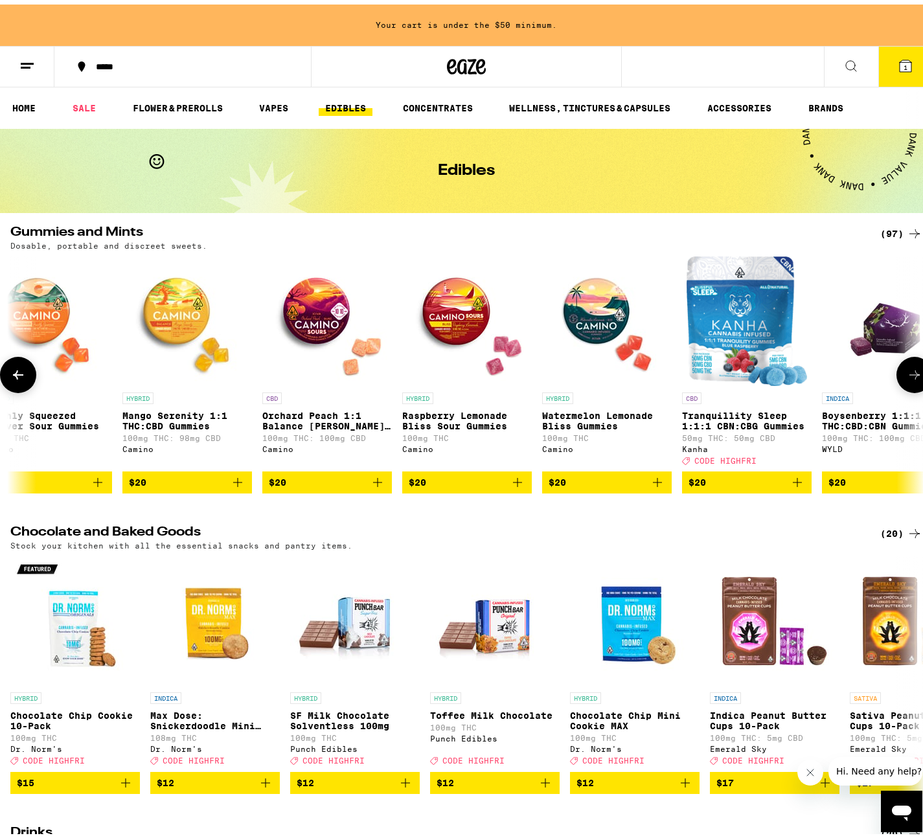
scroll to position [0, 8372]
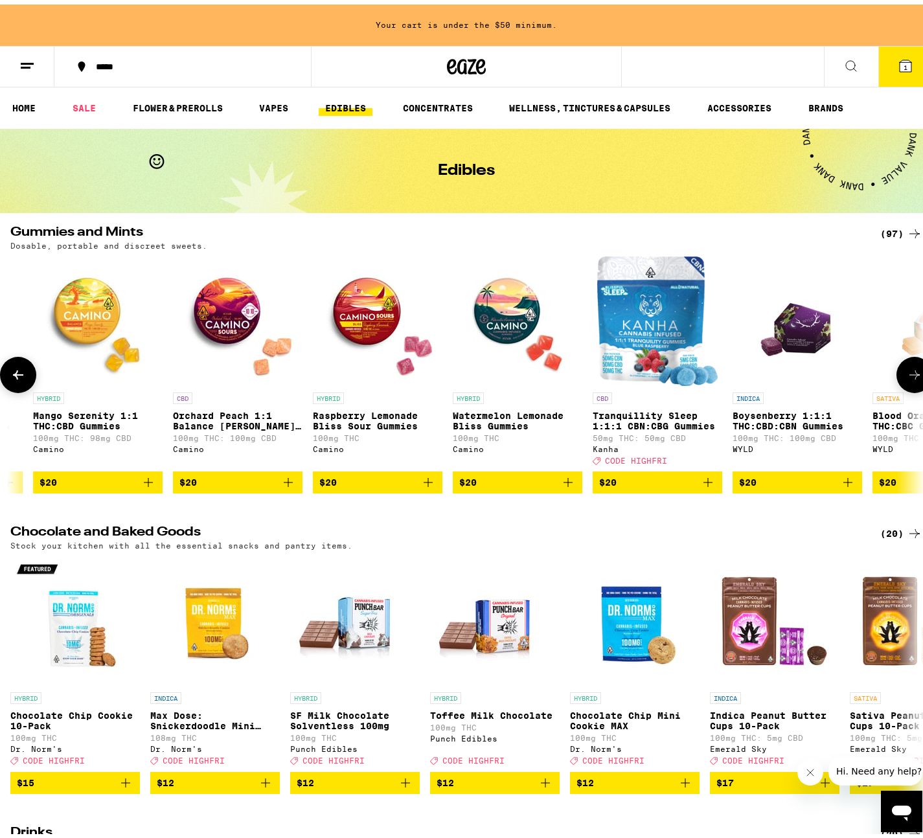
click at [500, 315] on img "Open page for Watermelon Lemonade Bliss Gummies from Camino" at bounding box center [518, 317] width 130 height 130
click at [507, 300] on img "Open page for Watermelon Lemonade Bliss Gummies from Camino" at bounding box center [518, 317] width 130 height 130
click at [896, 380] on button at bounding box center [914, 370] width 36 height 36
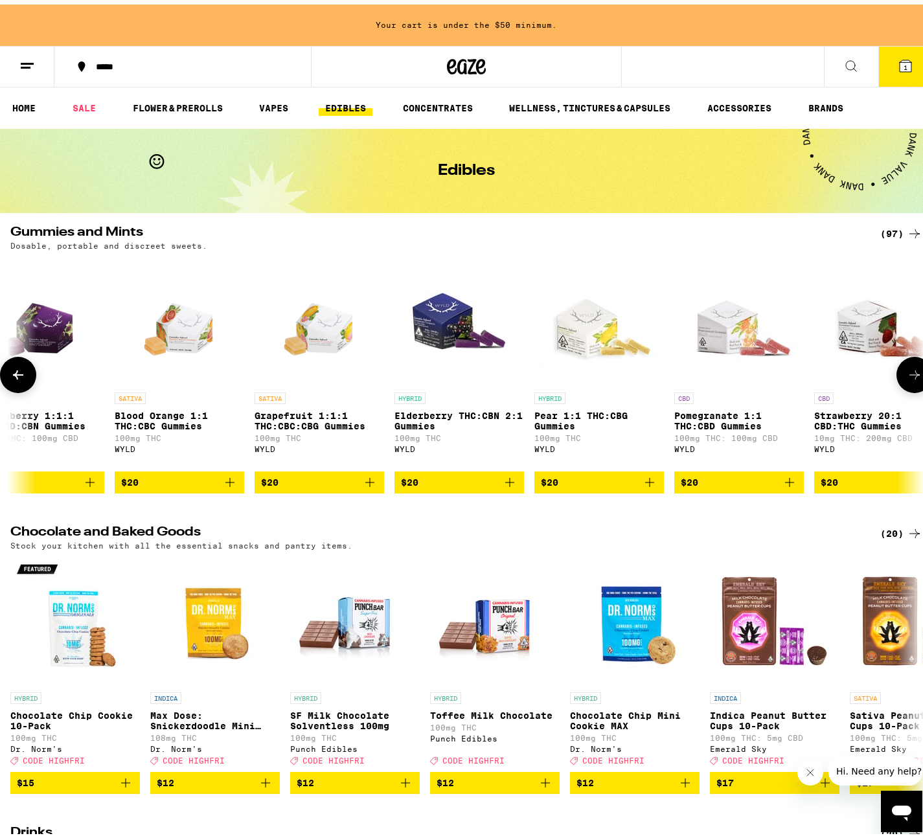
scroll to position [0, 9133]
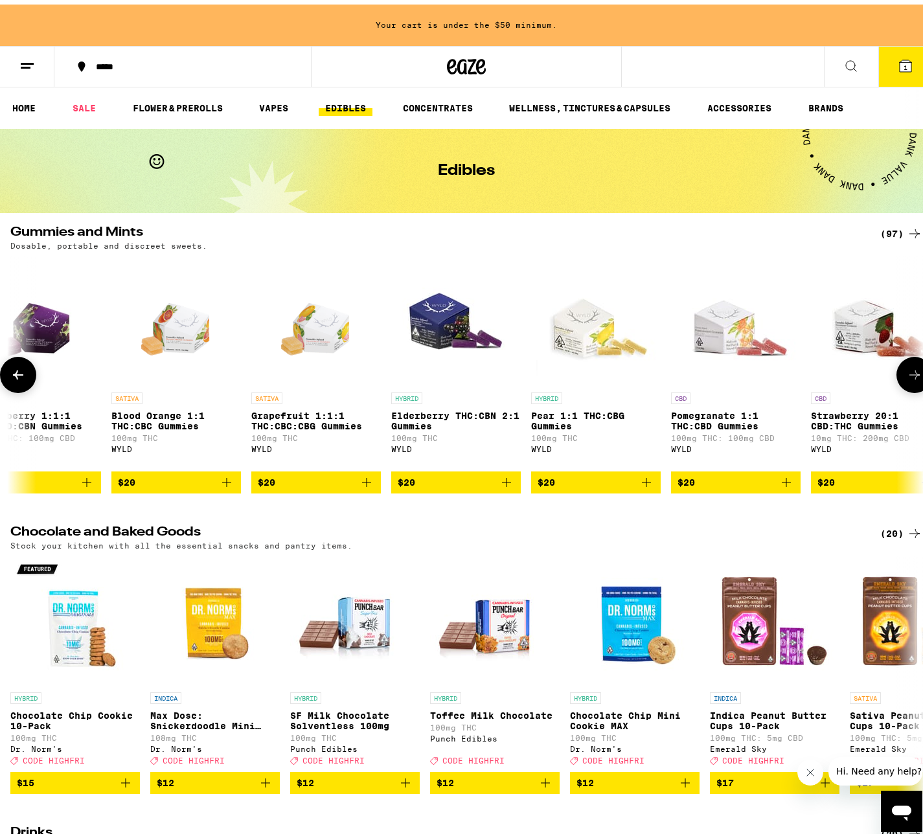
click at [896, 380] on button at bounding box center [914, 370] width 36 height 36
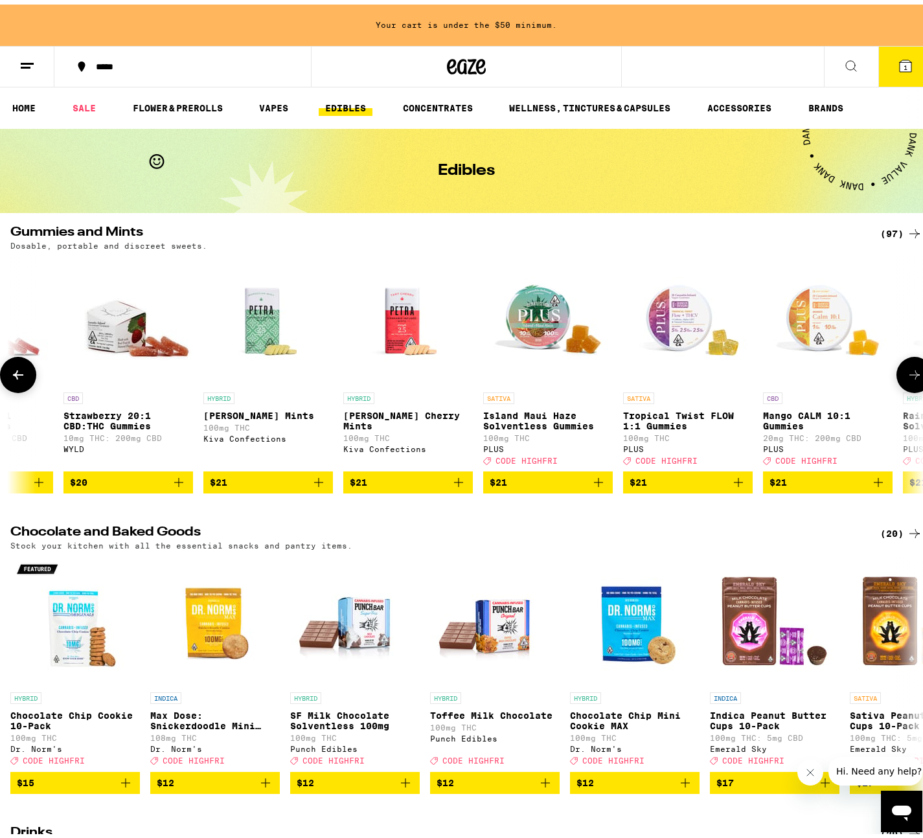
scroll to position [0, 9894]
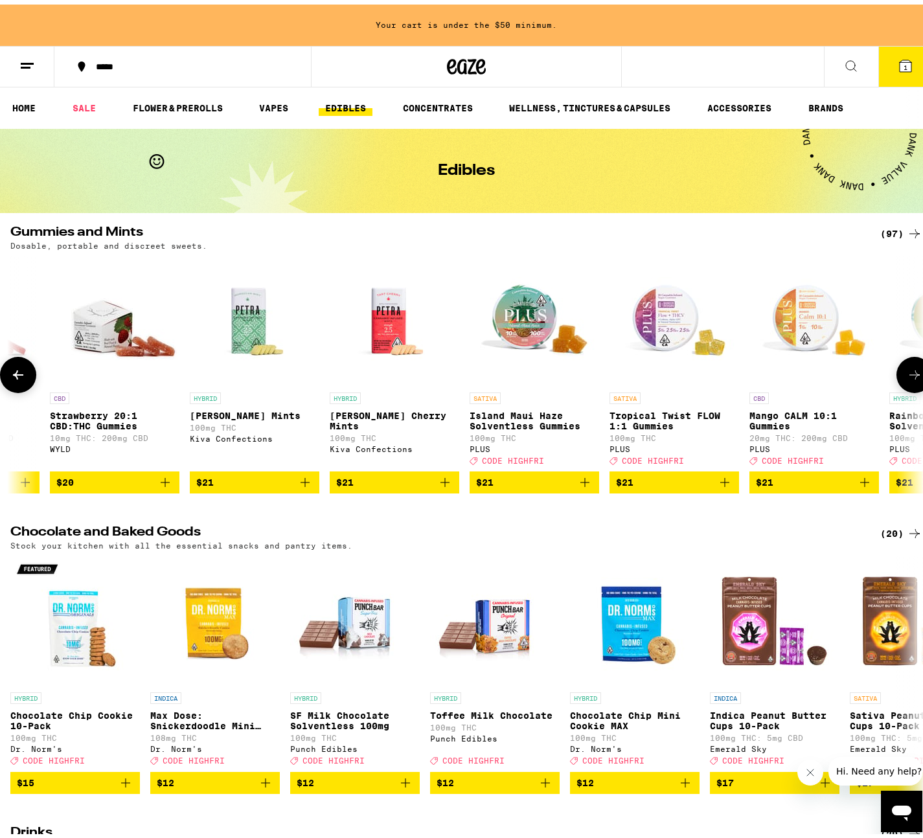
click at [262, 336] on img "Open page for Petra Moroccan Mints from Kiva Confections" at bounding box center [255, 317] width 130 height 130
click at [255, 330] on img "Open page for Petra Moroccan Mints from Kiva Confections" at bounding box center [255, 317] width 130 height 130
click at [14, 374] on icon at bounding box center [18, 371] width 16 height 16
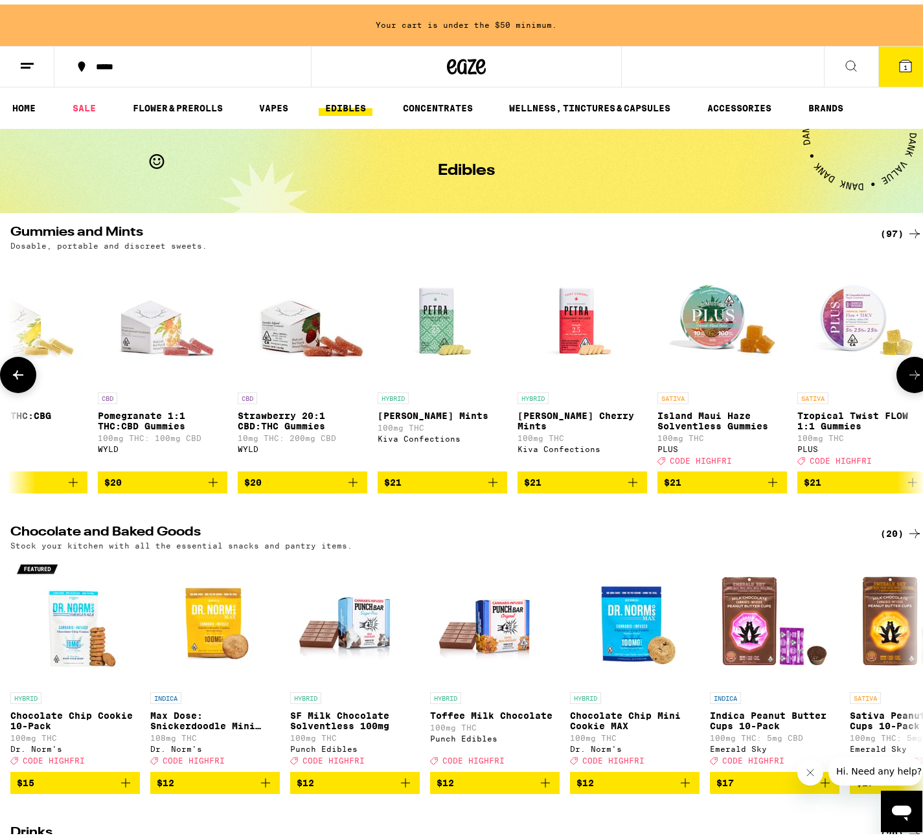
click at [13, 374] on icon at bounding box center [18, 371] width 16 height 16
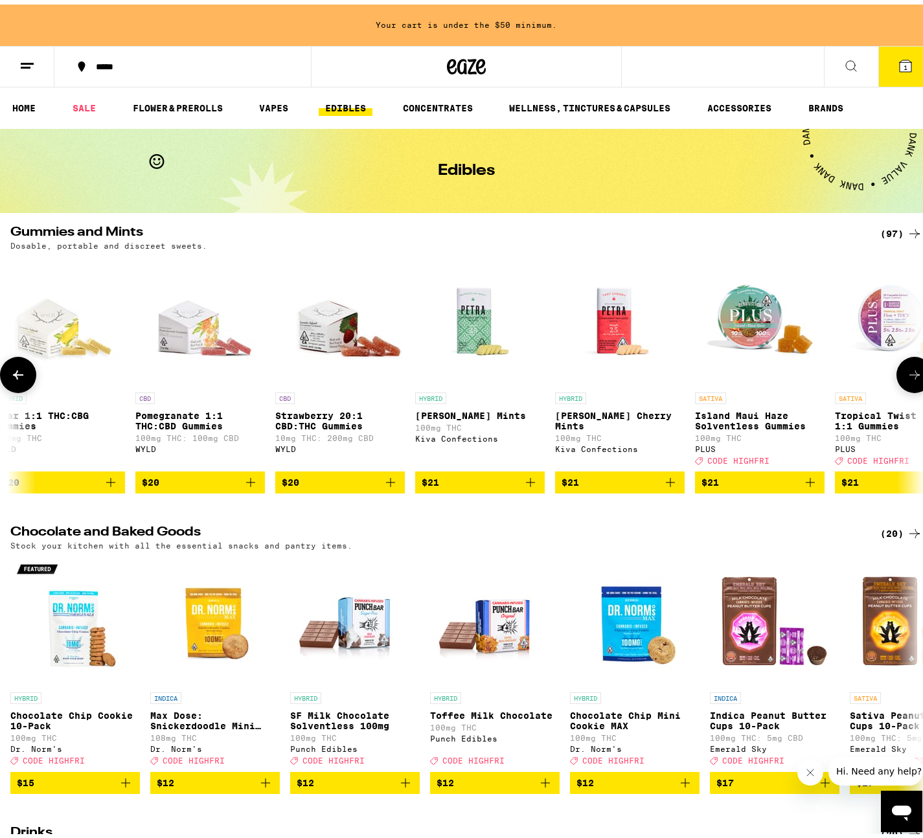
click at [13, 374] on icon at bounding box center [18, 371] width 16 height 16
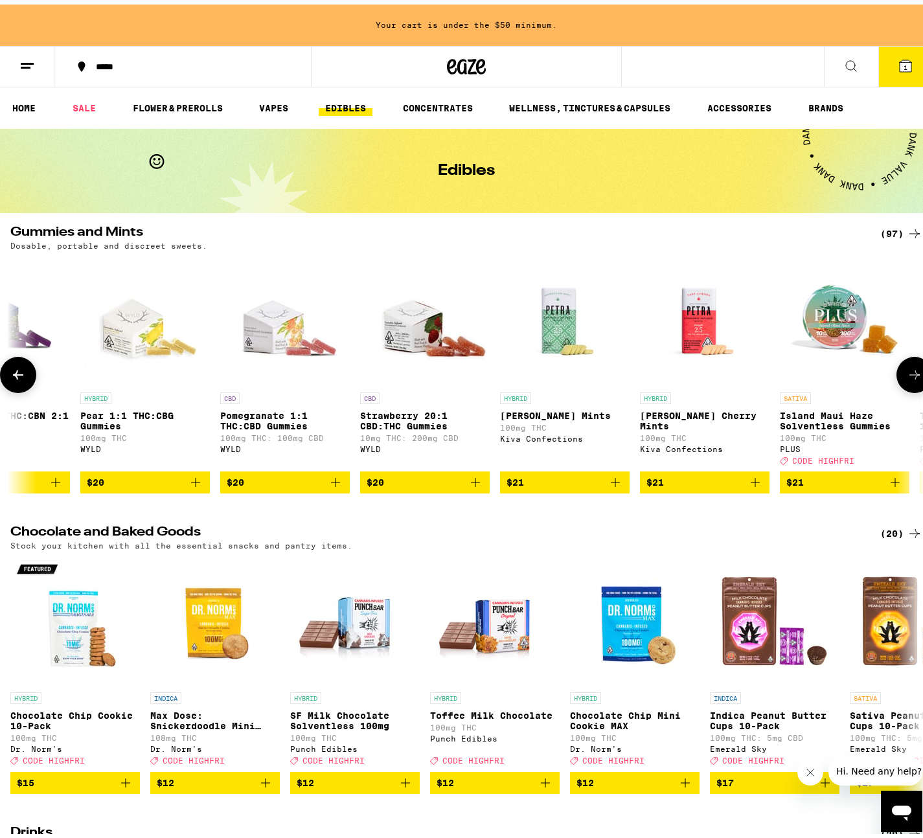
click at [13, 374] on icon at bounding box center [18, 371] width 16 height 16
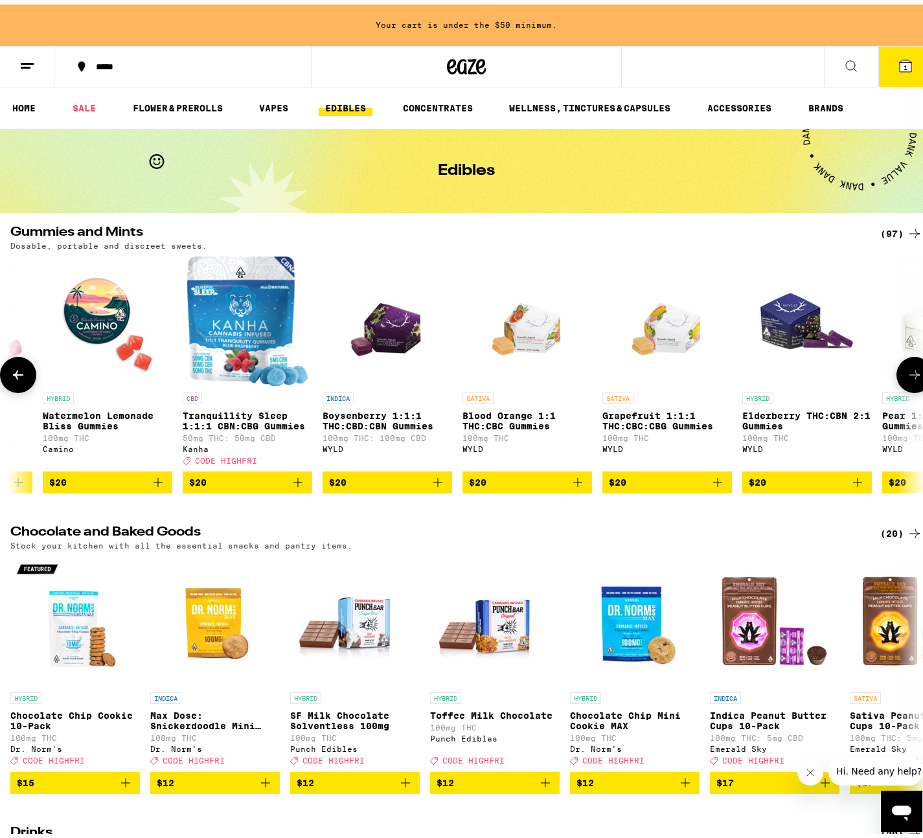
click at [12, 373] on icon at bounding box center [18, 371] width 16 height 16
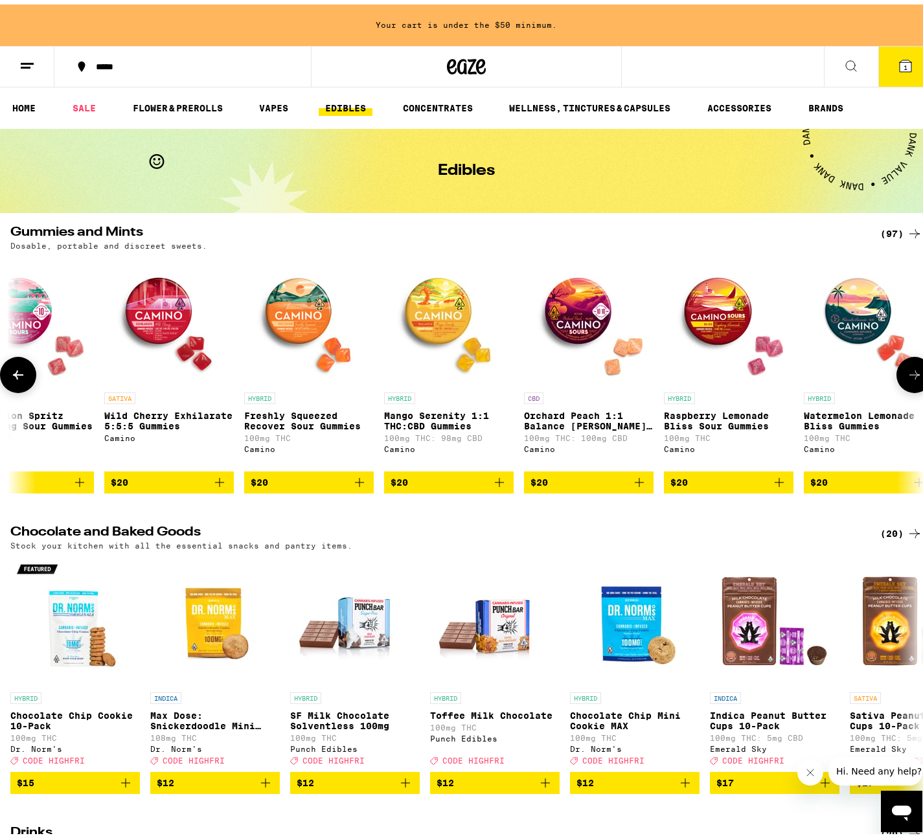
click at [10, 373] on icon at bounding box center [18, 371] width 16 height 16
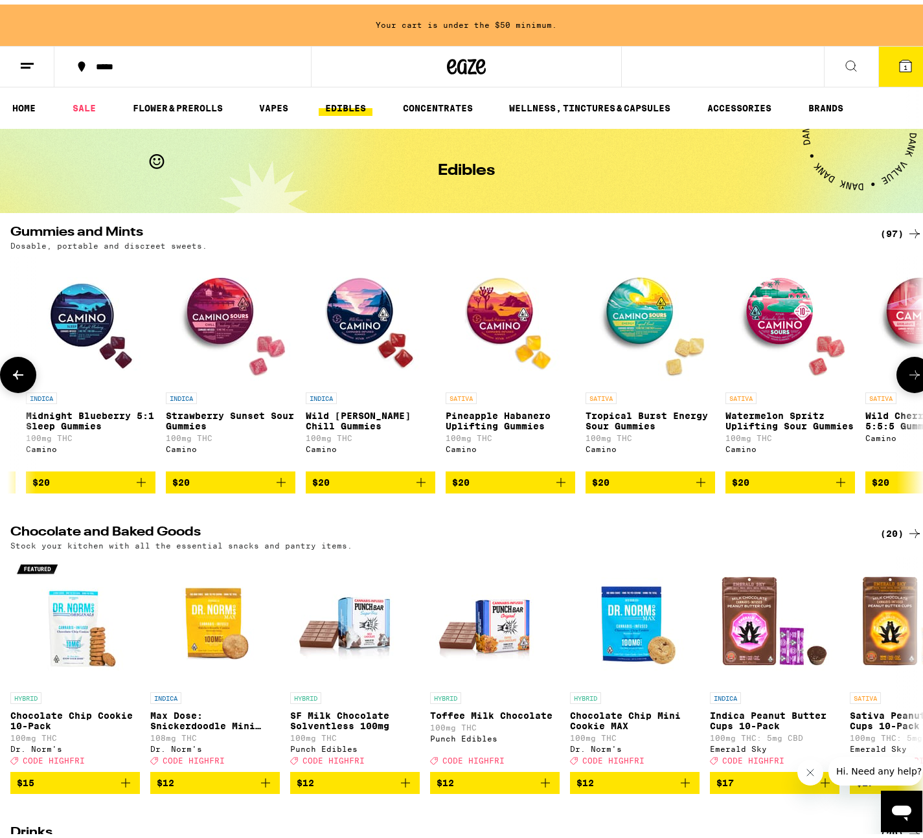
click at [9, 373] on button at bounding box center [18, 370] width 36 height 36
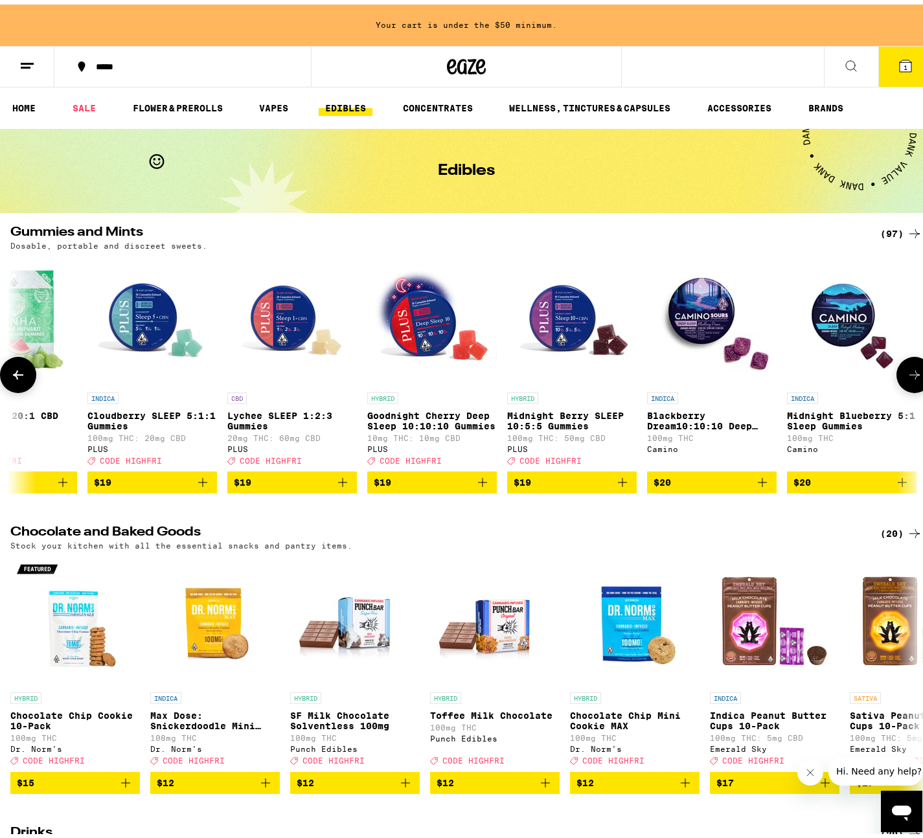
click at [9, 373] on button at bounding box center [18, 370] width 36 height 36
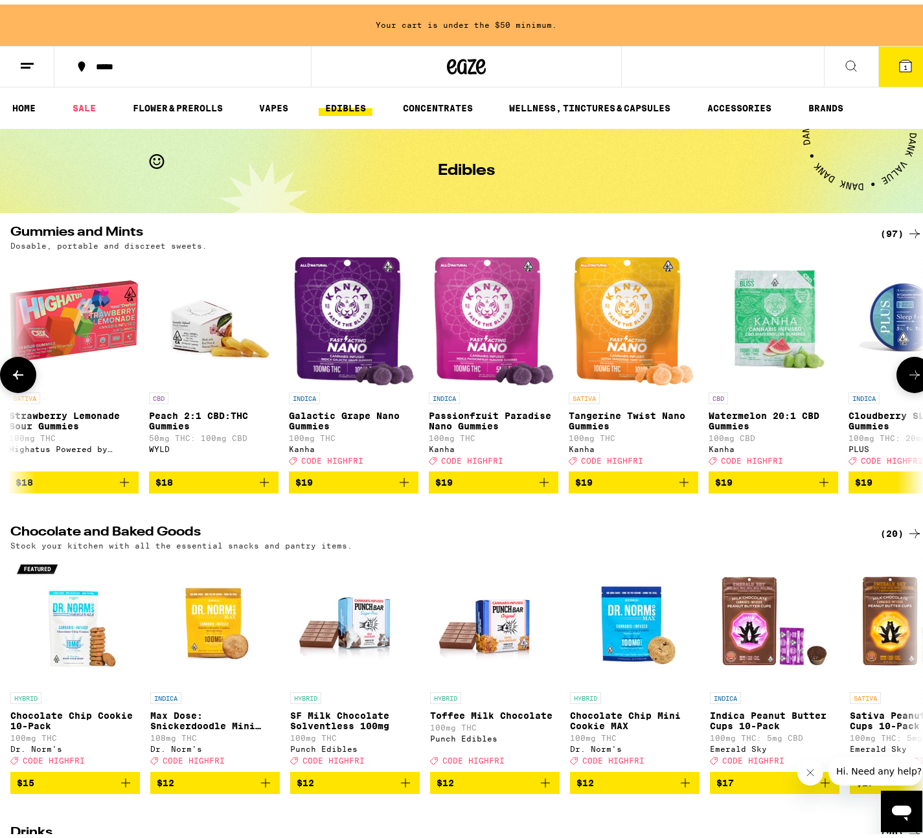
click at [9, 373] on button at bounding box center [18, 370] width 36 height 36
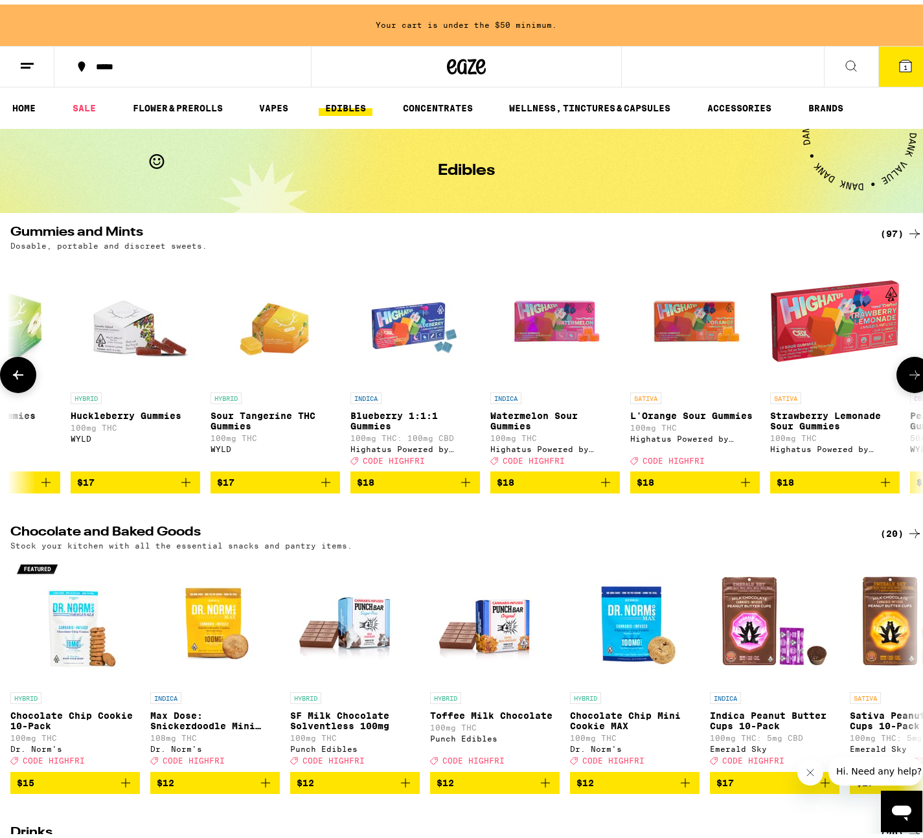
click at [9, 373] on button at bounding box center [18, 370] width 36 height 36
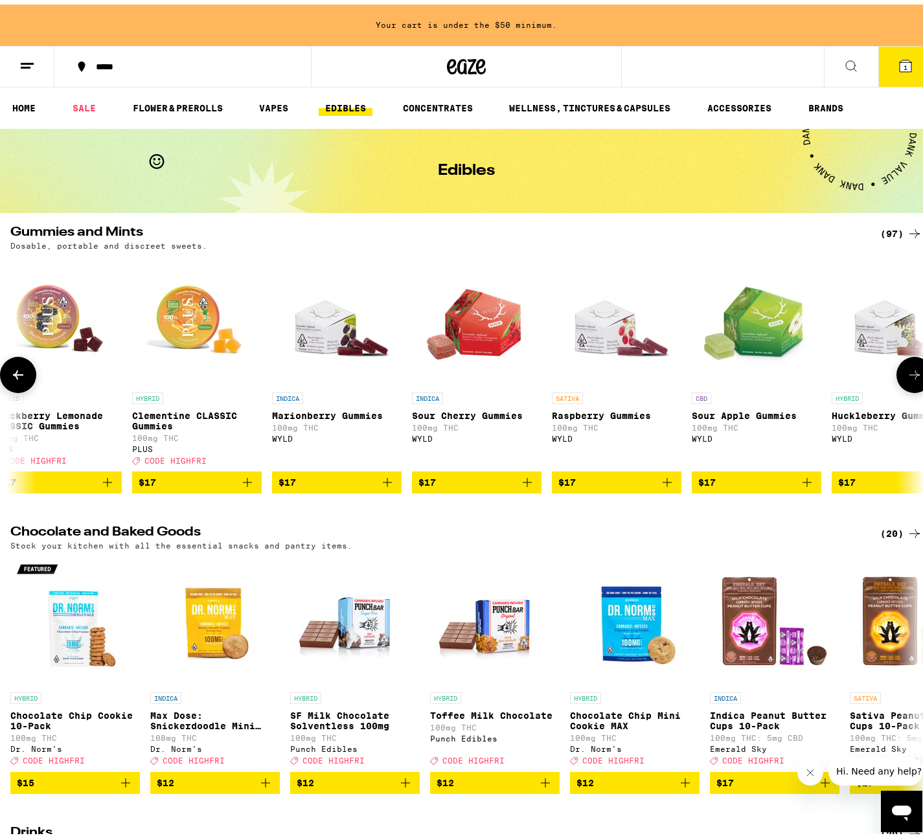
click at [8, 373] on button at bounding box center [18, 370] width 36 height 36
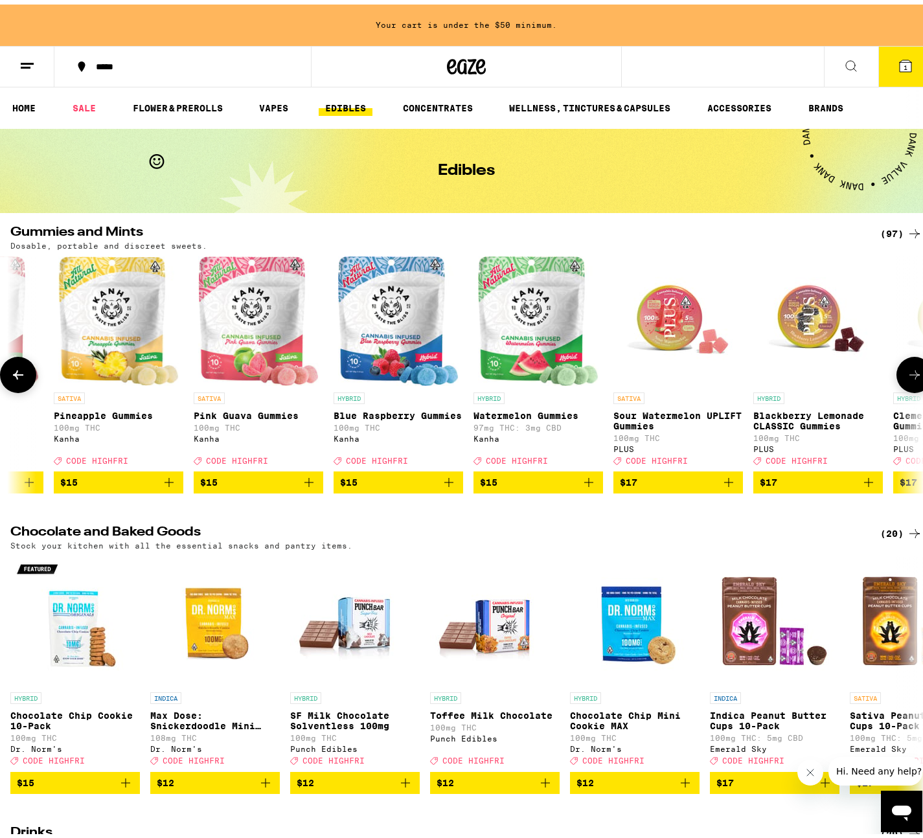
click at [8, 373] on button at bounding box center [18, 370] width 36 height 36
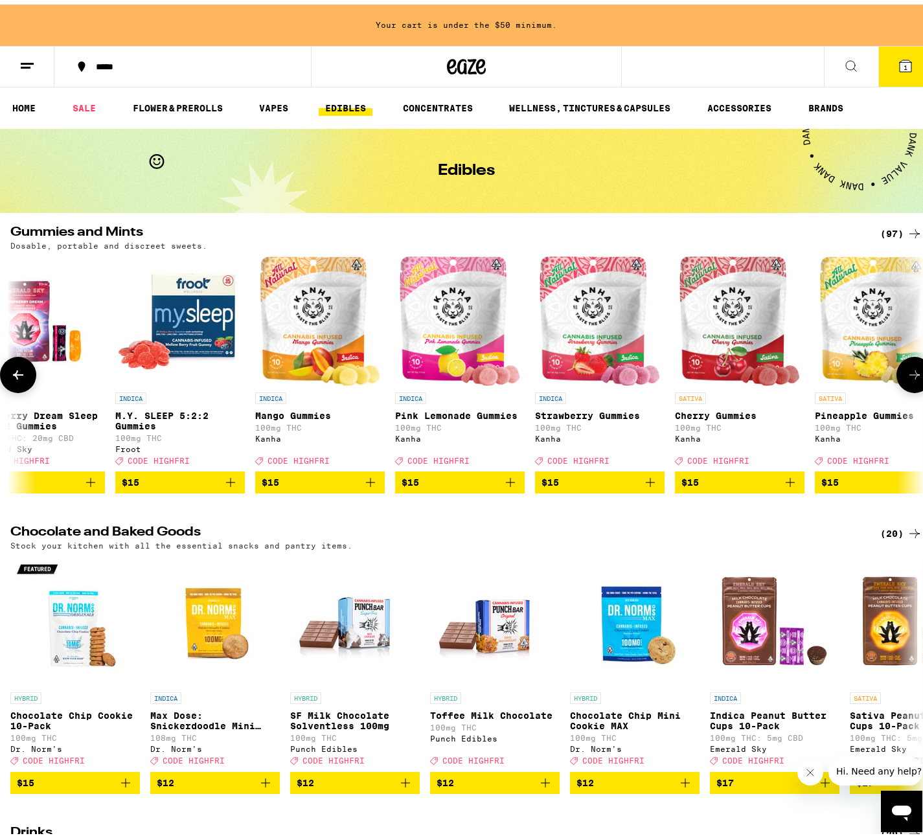
click at [8, 373] on button at bounding box center [18, 370] width 36 height 36
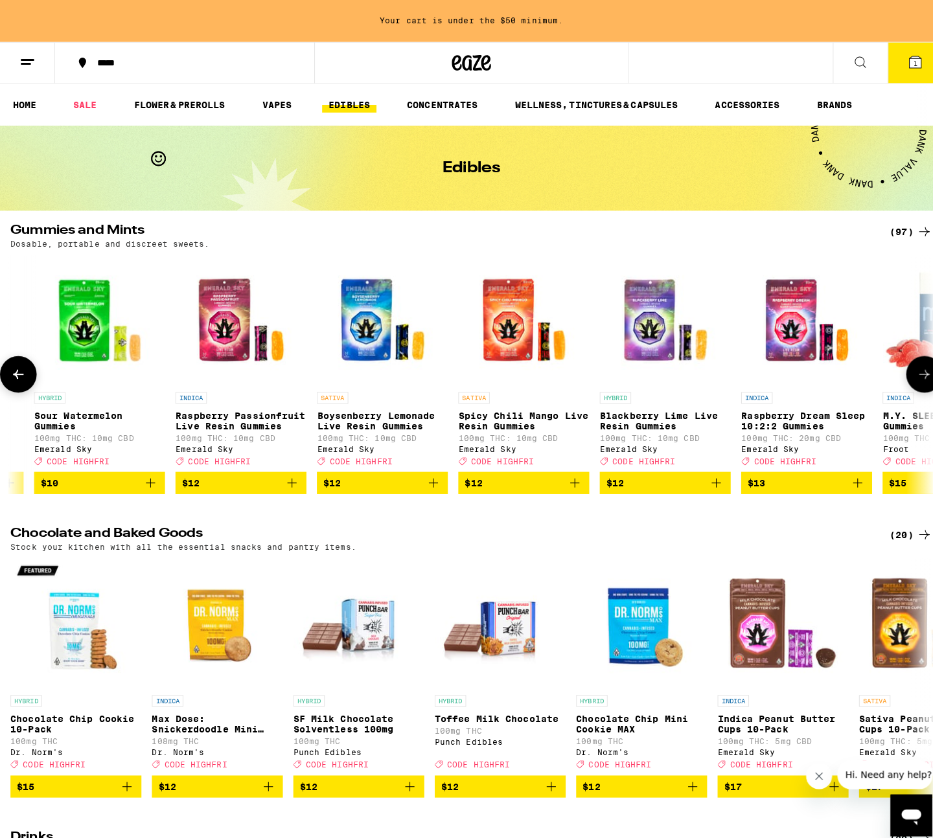
scroll to position [0, 1932]
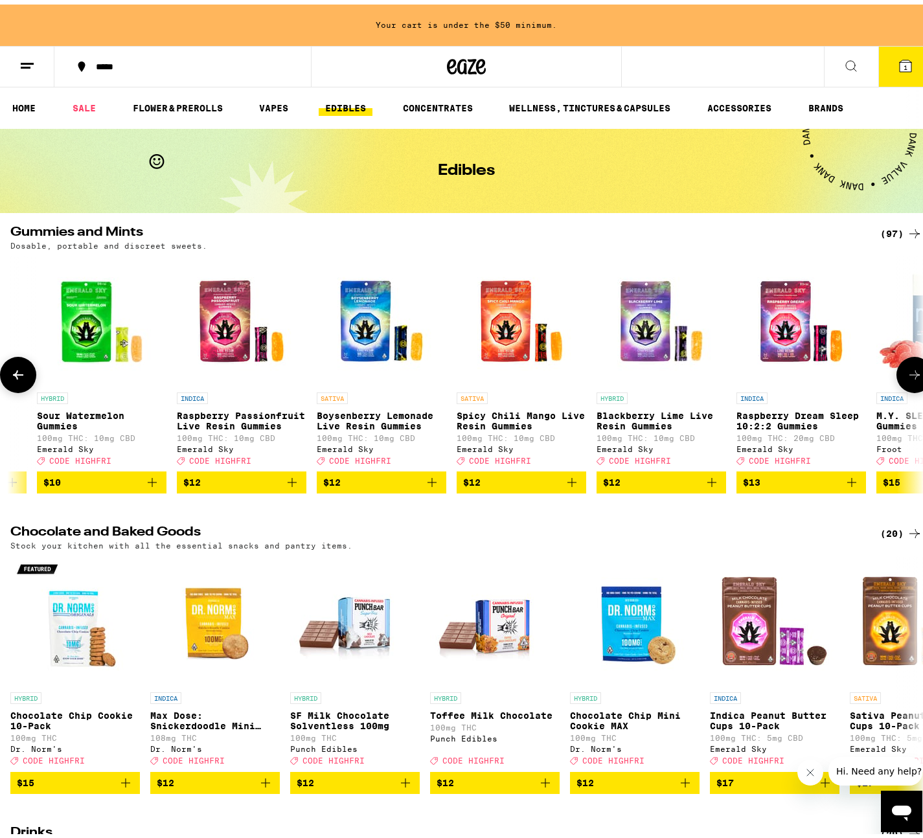
click at [249, 343] on img "Open page for Raspberry Passionfruit Live Resin Gummies from Emerald Sky" at bounding box center [242, 317] width 130 height 130
click at [231, 317] on img "Open page for Raspberry Passionfruit Live Resin Gummies from Emerald Sky" at bounding box center [242, 317] width 130 height 130
click at [376, 328] on img "Open page for Boysenberry Lemonade Live Resin Gummies from Emerald Sky" at bounding box center [382, 317] width 130 height 130
click at [359, 309] on img "Open page for Boysenberry Lemonade Live Resin Gummies from Emerald Sky" at bounding box center [382, 317] width 130 height 130
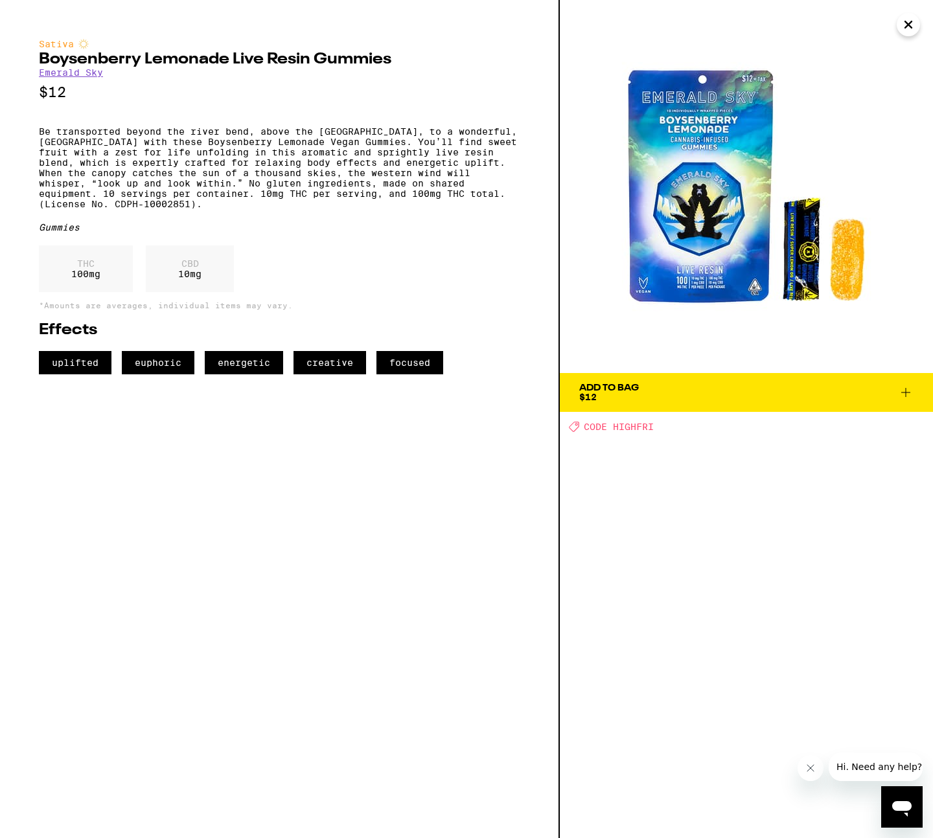
click at [719, 381] on button "Add To Bag $12" at bounding box center [746, 392] width 373 height 39
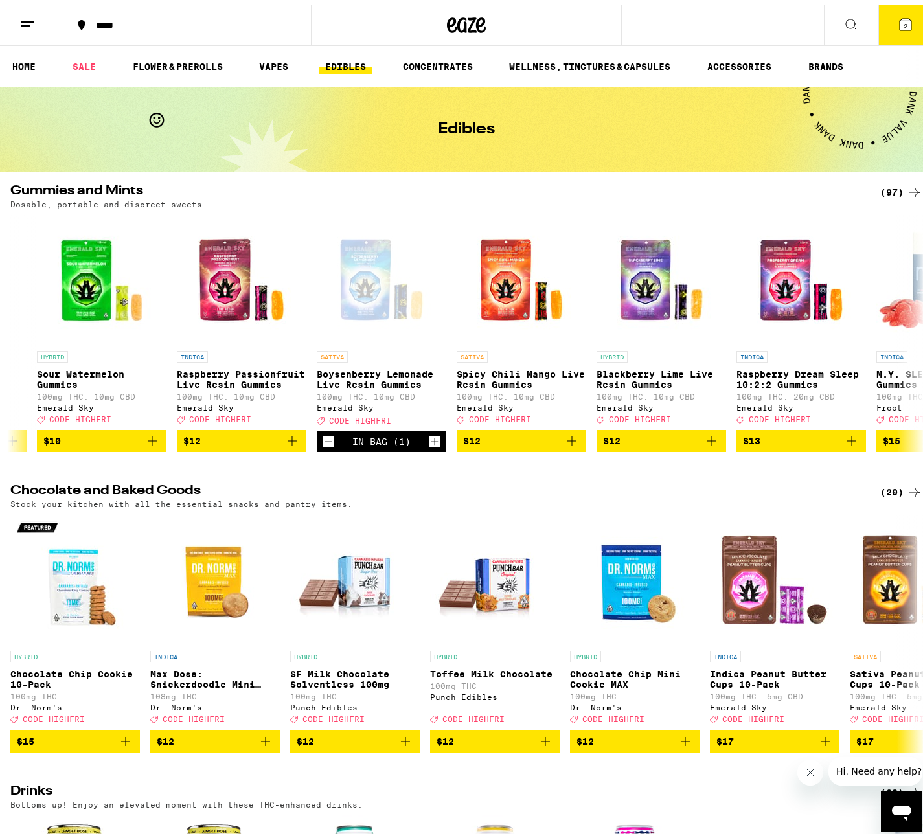
click at [896, 32] on button "2" at bounding box center [905, 21] width 54 height 40
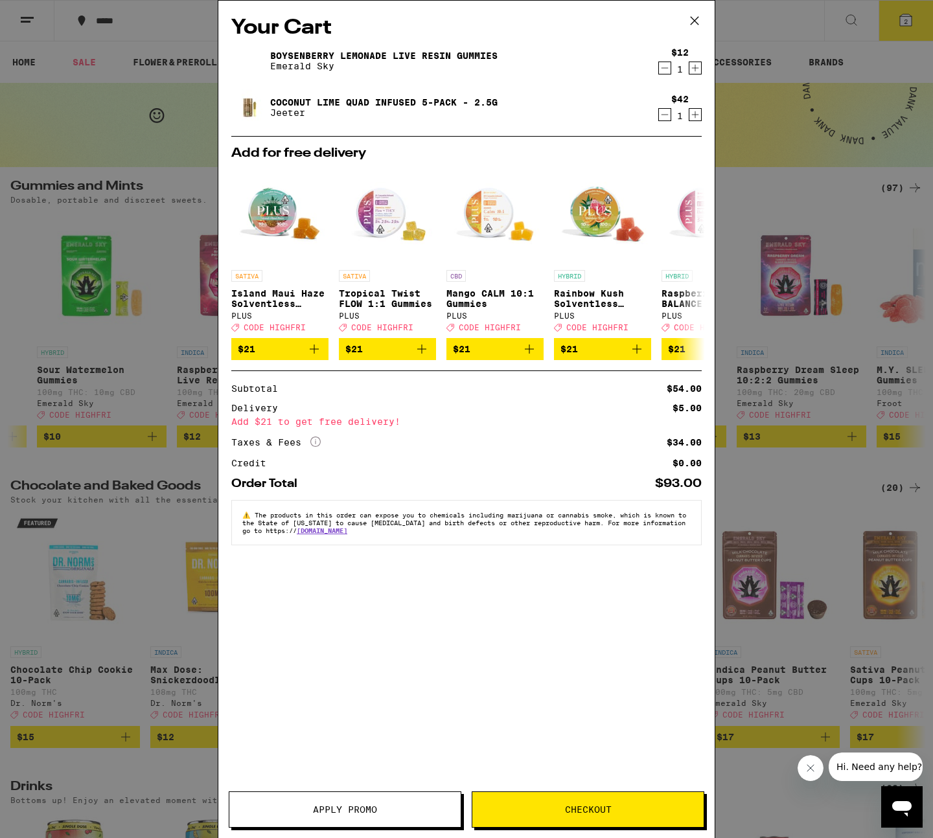
click at [314, 447] on icon "More Info" at bounding box center [315, 442] width 10 height 10
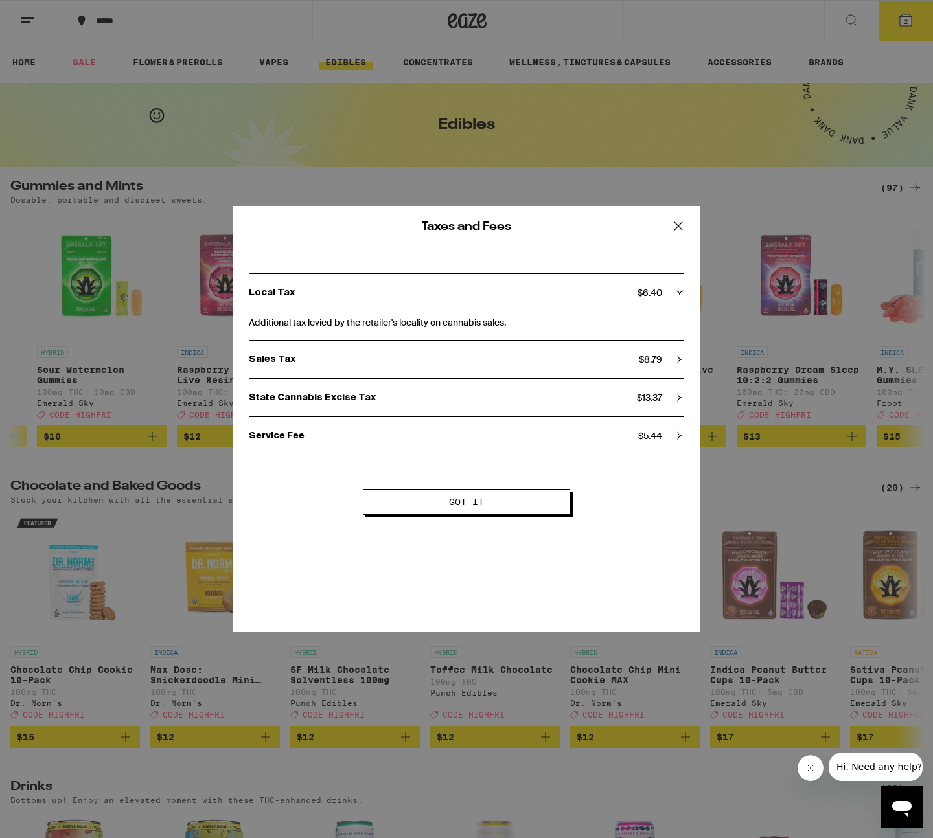
click at [675, 291] on icon at bounding box center [679, 292] width 9 height 9
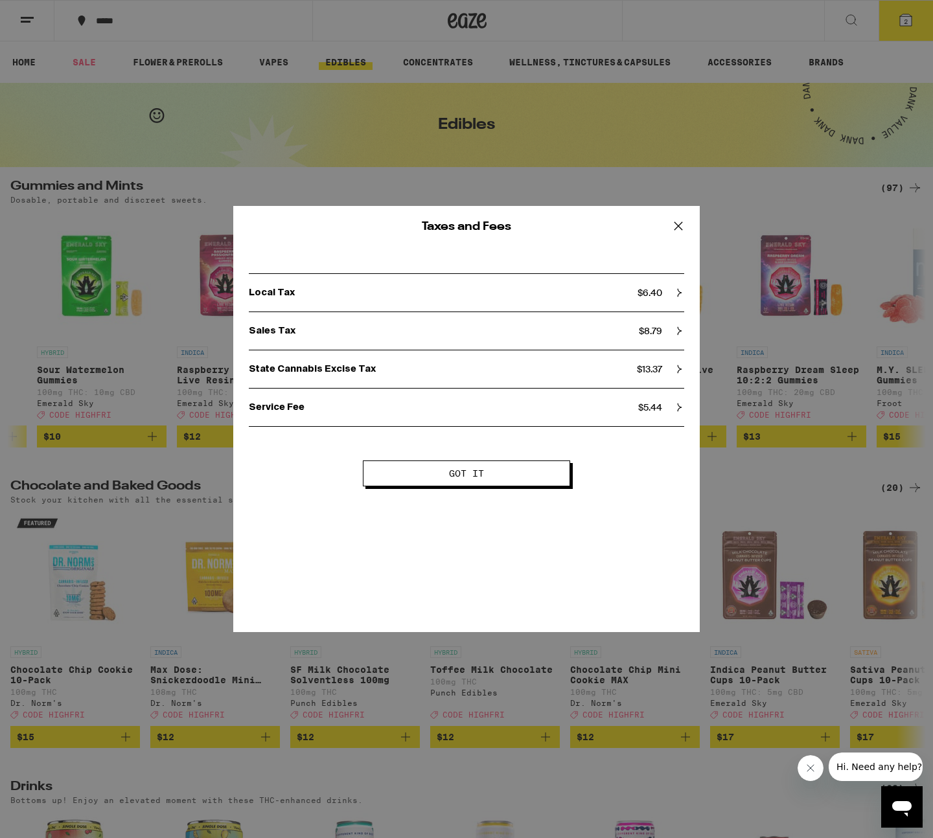
click at [678, 291] on icon at bounding box center [679, 292] width 9 height 9
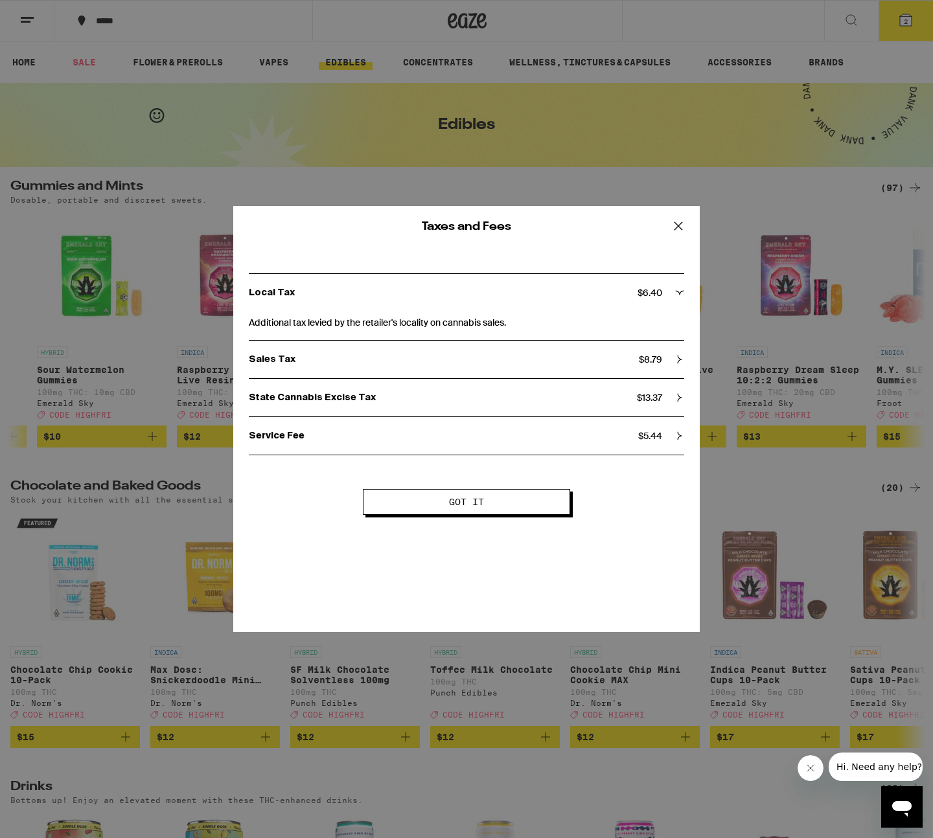
click at [675, 292] on icon at bounding box center [679, 292] width 9 height 9
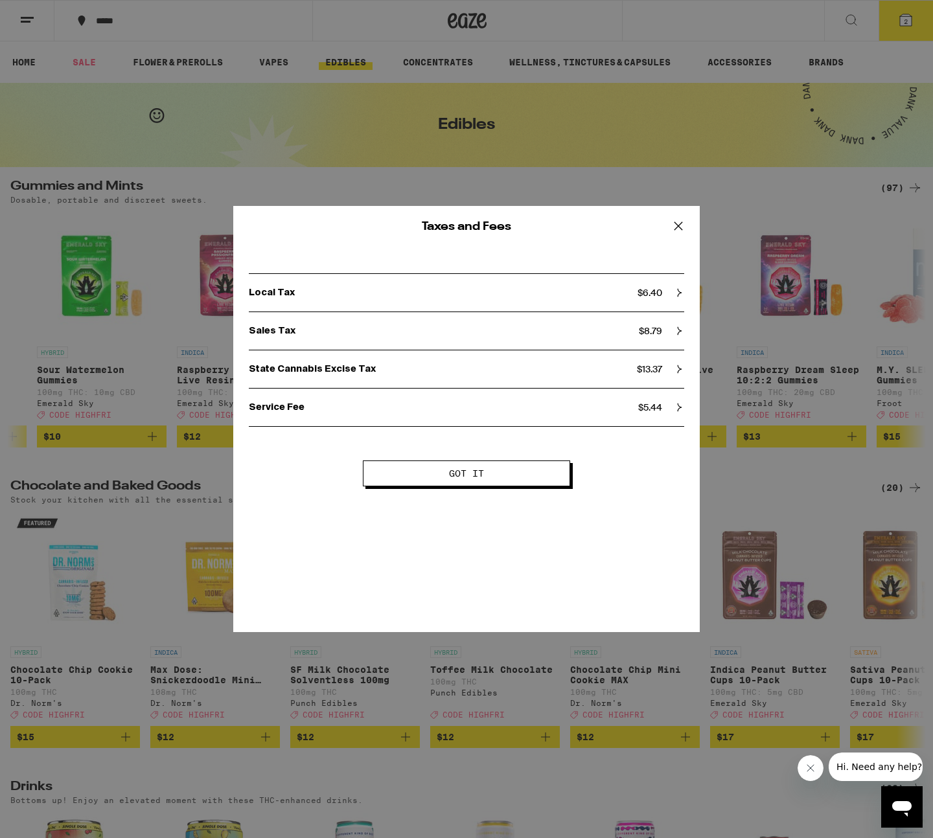
click at [676, 319] on div "Sales Tax $ 8.79" at bounding box center [466, 331] width 435 height 38
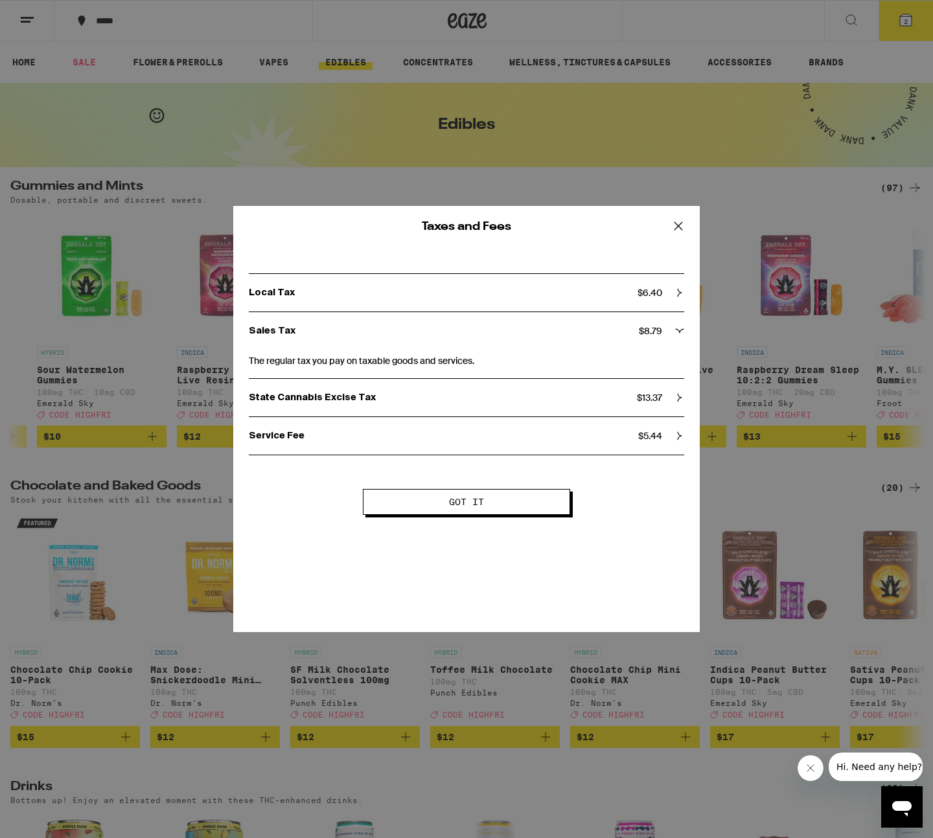
click at [676, 327] on icon at bounding box center [679, 330] width 9 height 9
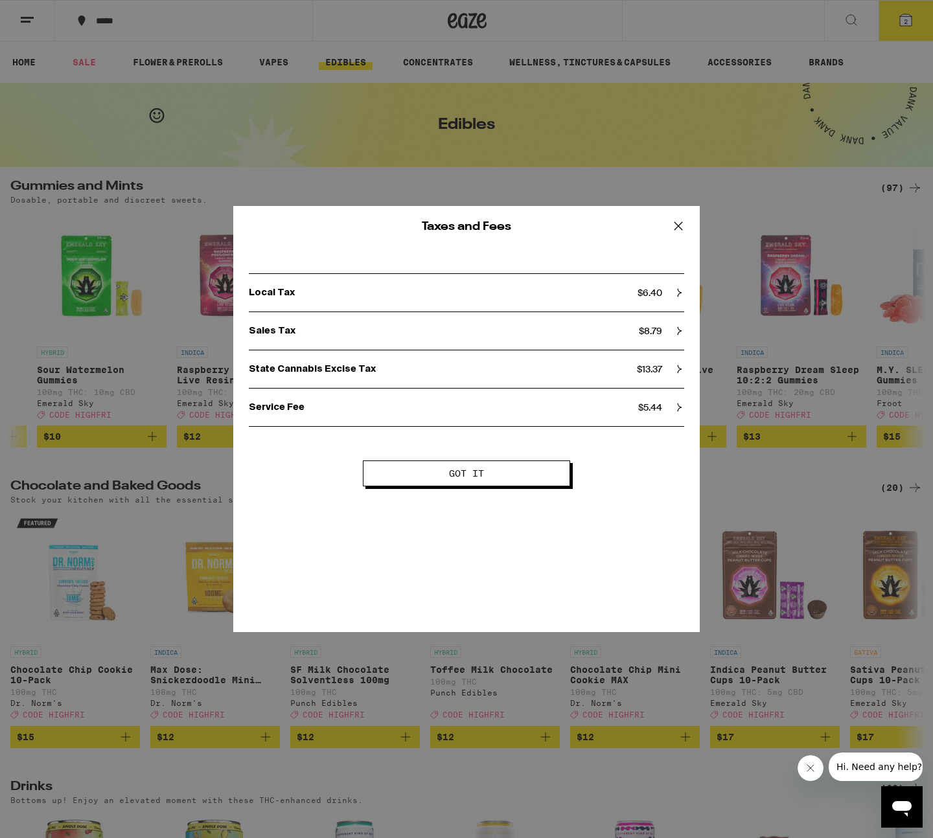
click at [675, 367] on icon at bounding box center [679, 369] width 9 height 9
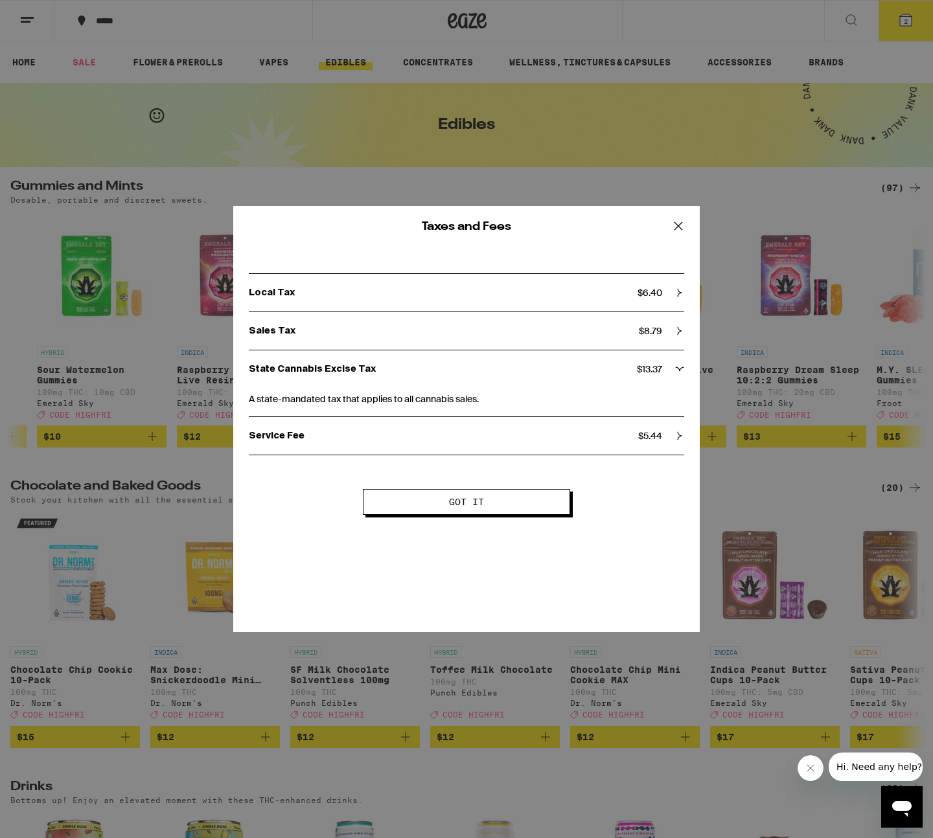
click at [676, 367] on icon at bounding box center [679, 369] width 9 height 9
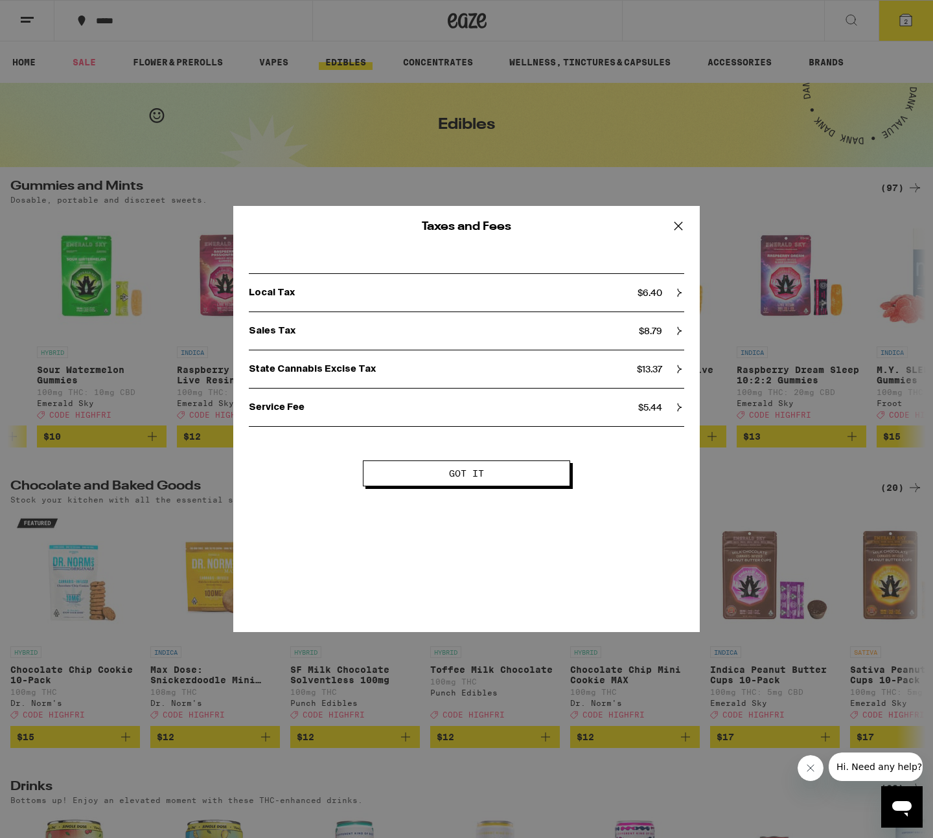
click at [682, 402] on div "Service Fee $ 5.44" at bounding box center [466, 408] width 435 height 38
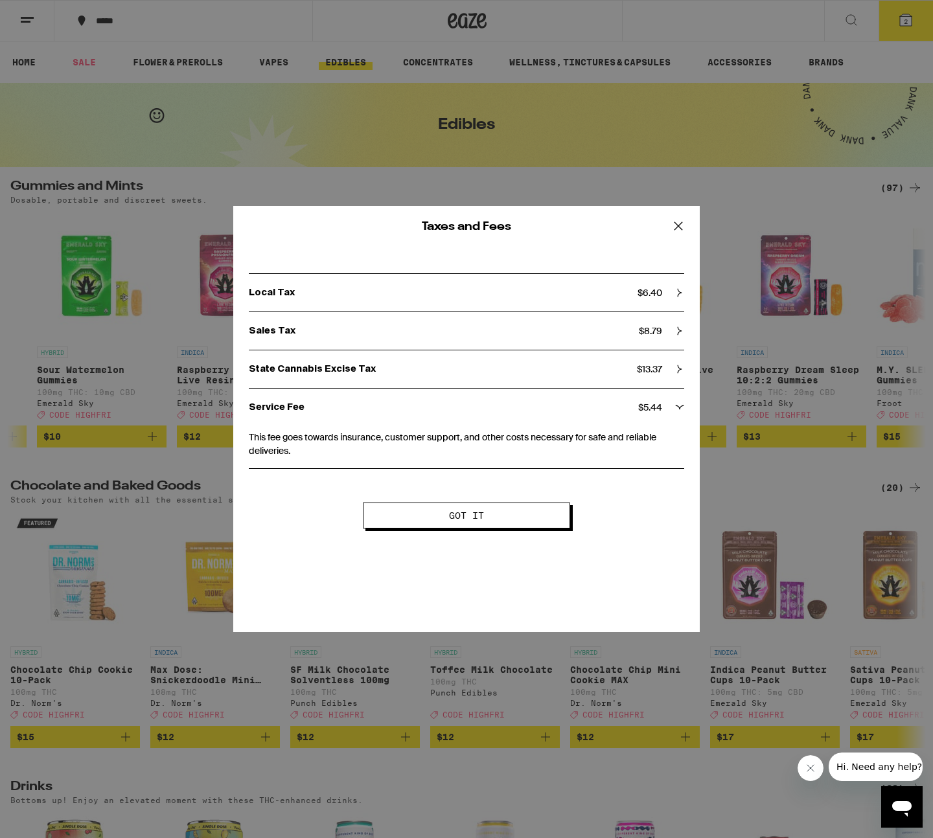
click at [682, 402] on div "Service Fee $ 5.44" at bounding box center [466, 408] width 435 height 38
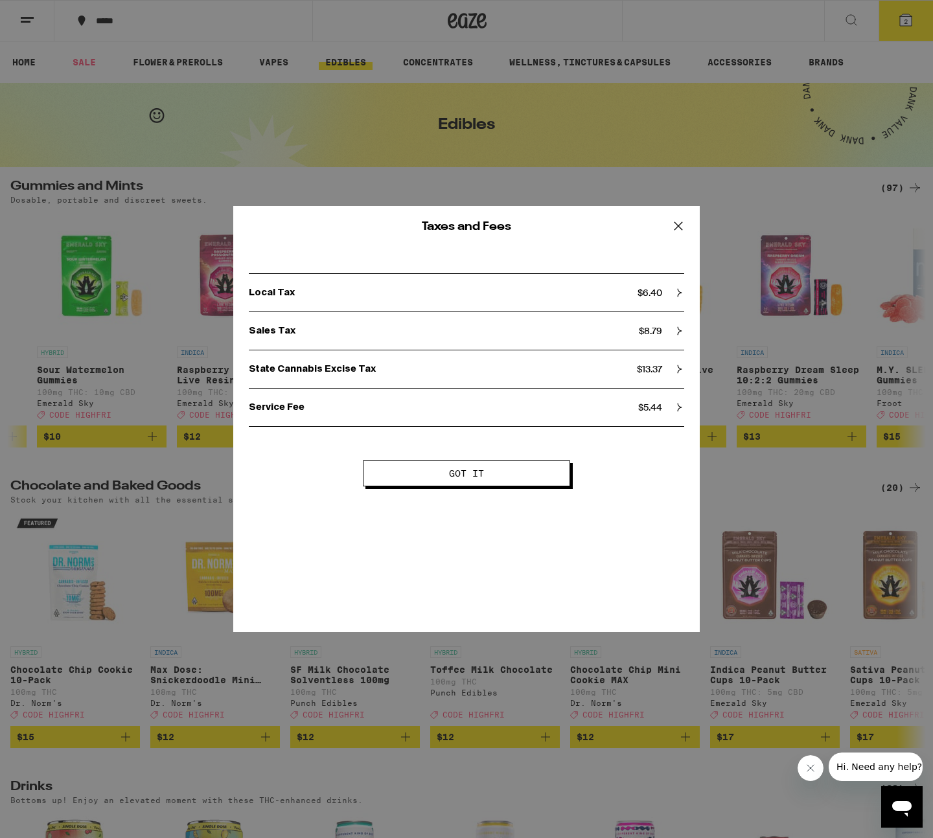
click at [676, 222] on icon at bounding box center [677, 225] width 19 height 19
